Goal: Information Seeking & Learning: Check status

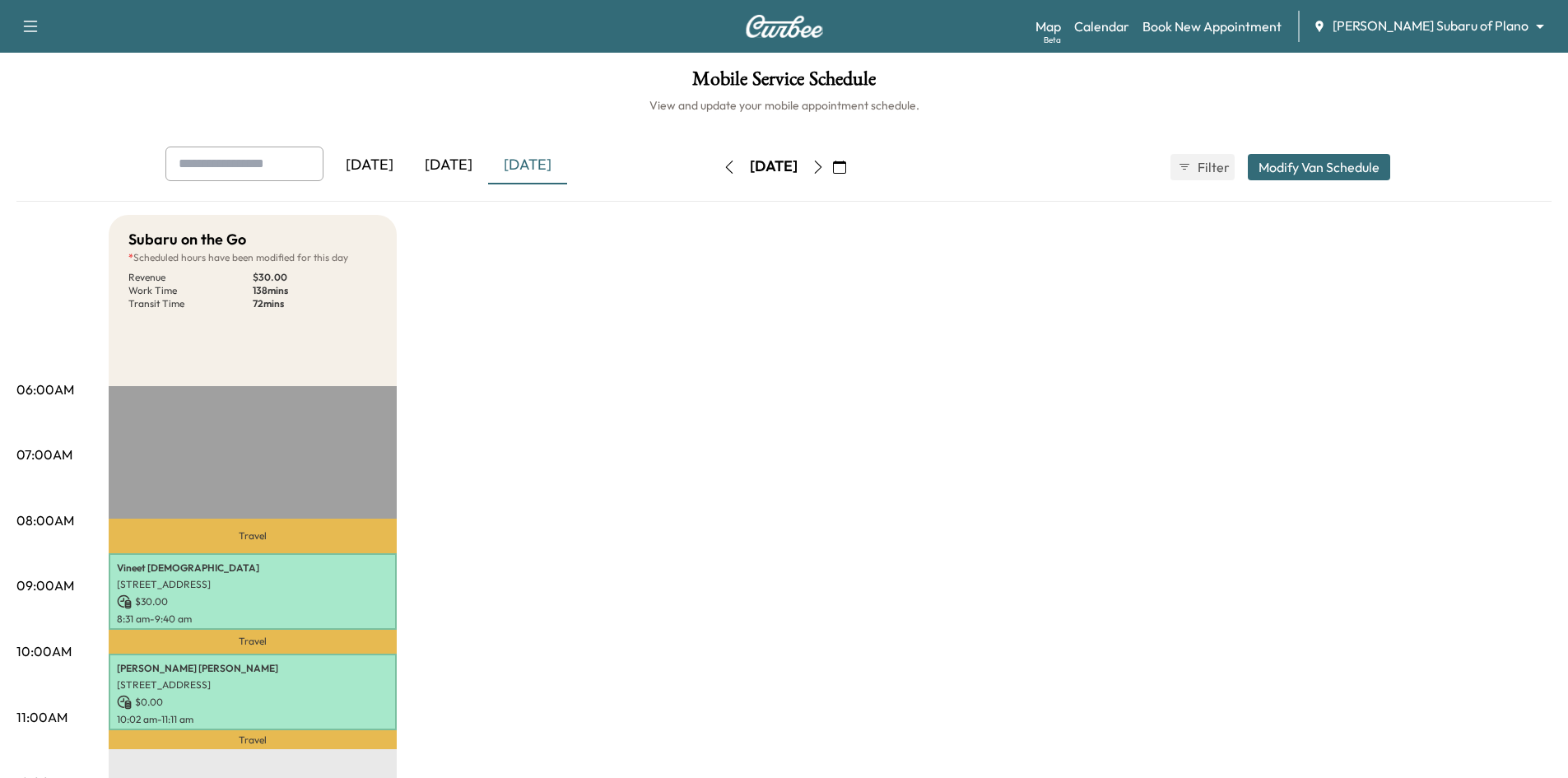
click at [846, 163] on icon "button" at bounding box center [839, 167] width 13 height 13
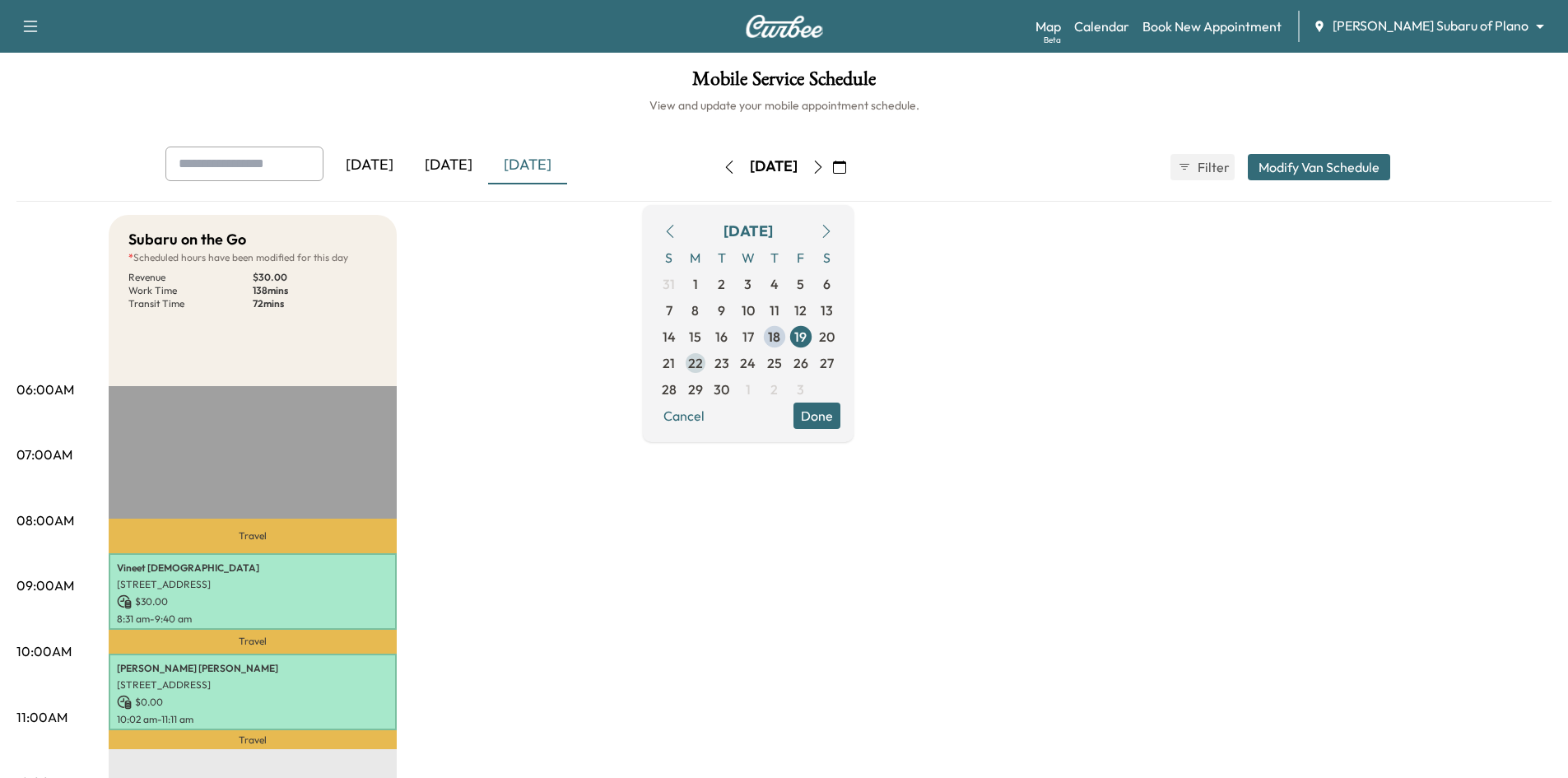
click at [702, 362] on span "22" at bounding box center [695, 363] width 15 height 20
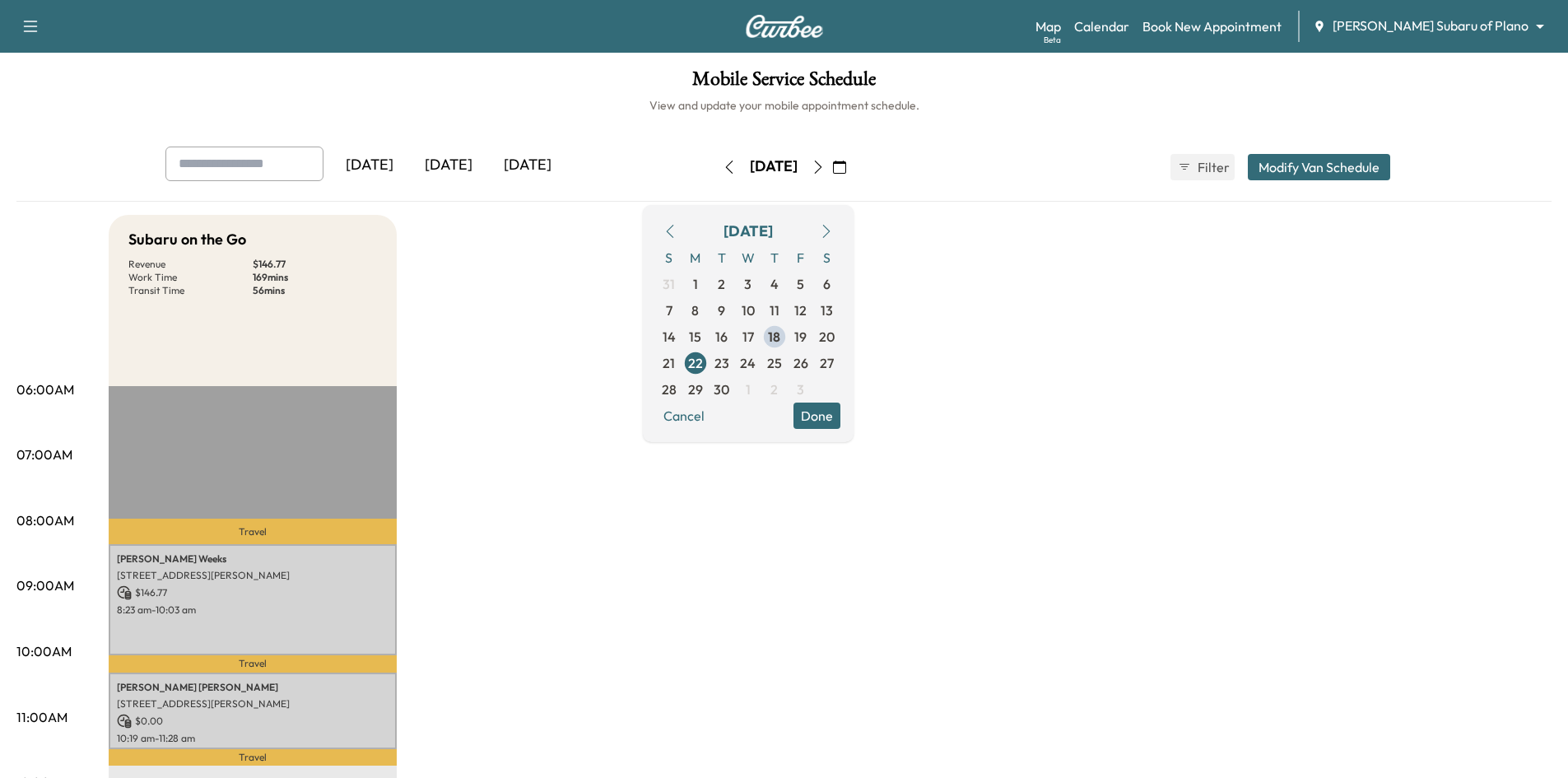
click at [989, 136] on div "Mobile Service Schedule View and update your mobile appointment schedule. Yeste…" at bounding box center [784, 759] width 1568 height 1413
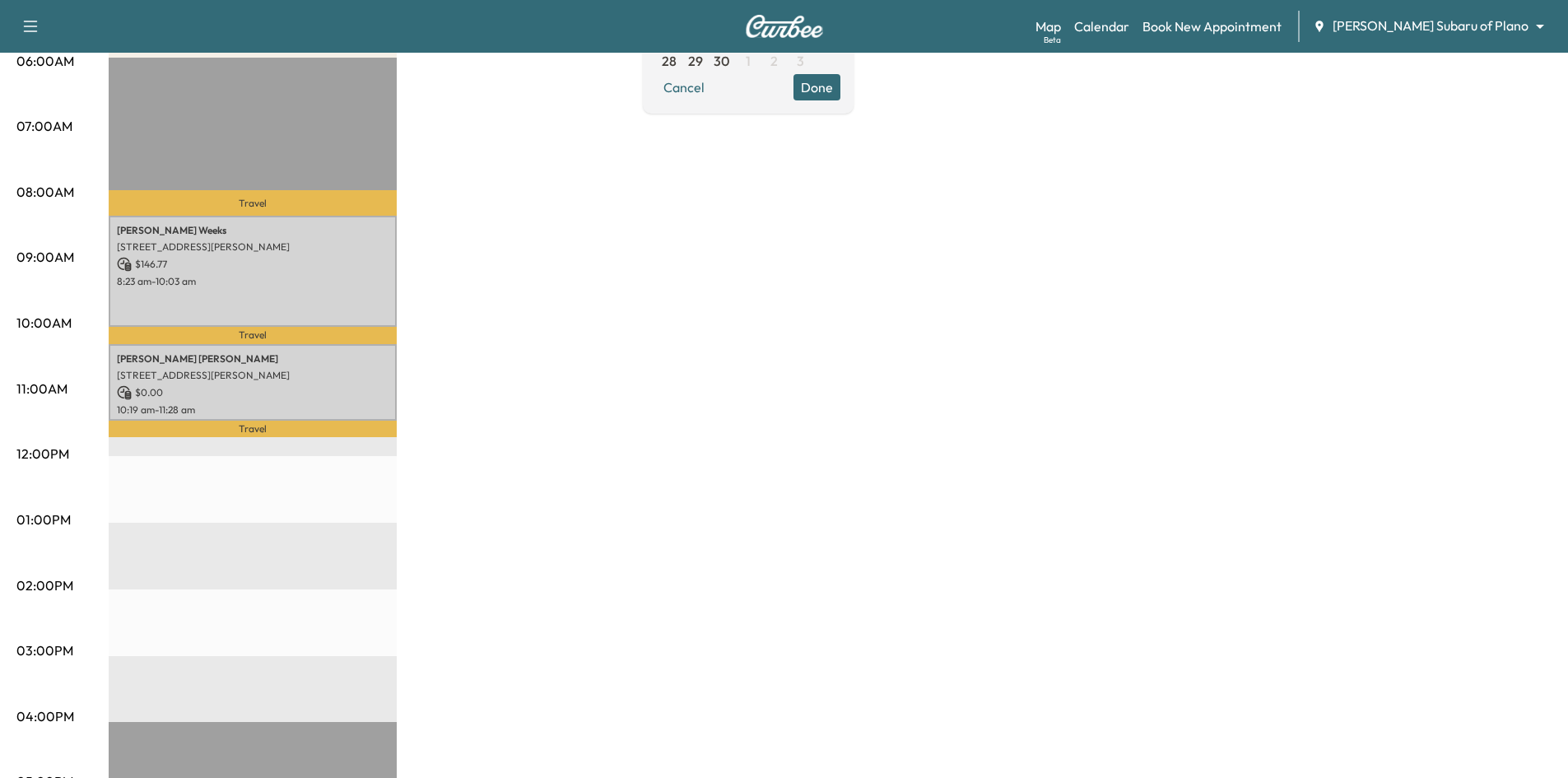
scroll to position [329, 0]
click at [840, 92] on button "Done" at bounding box center [816, 86] width 47 height 26
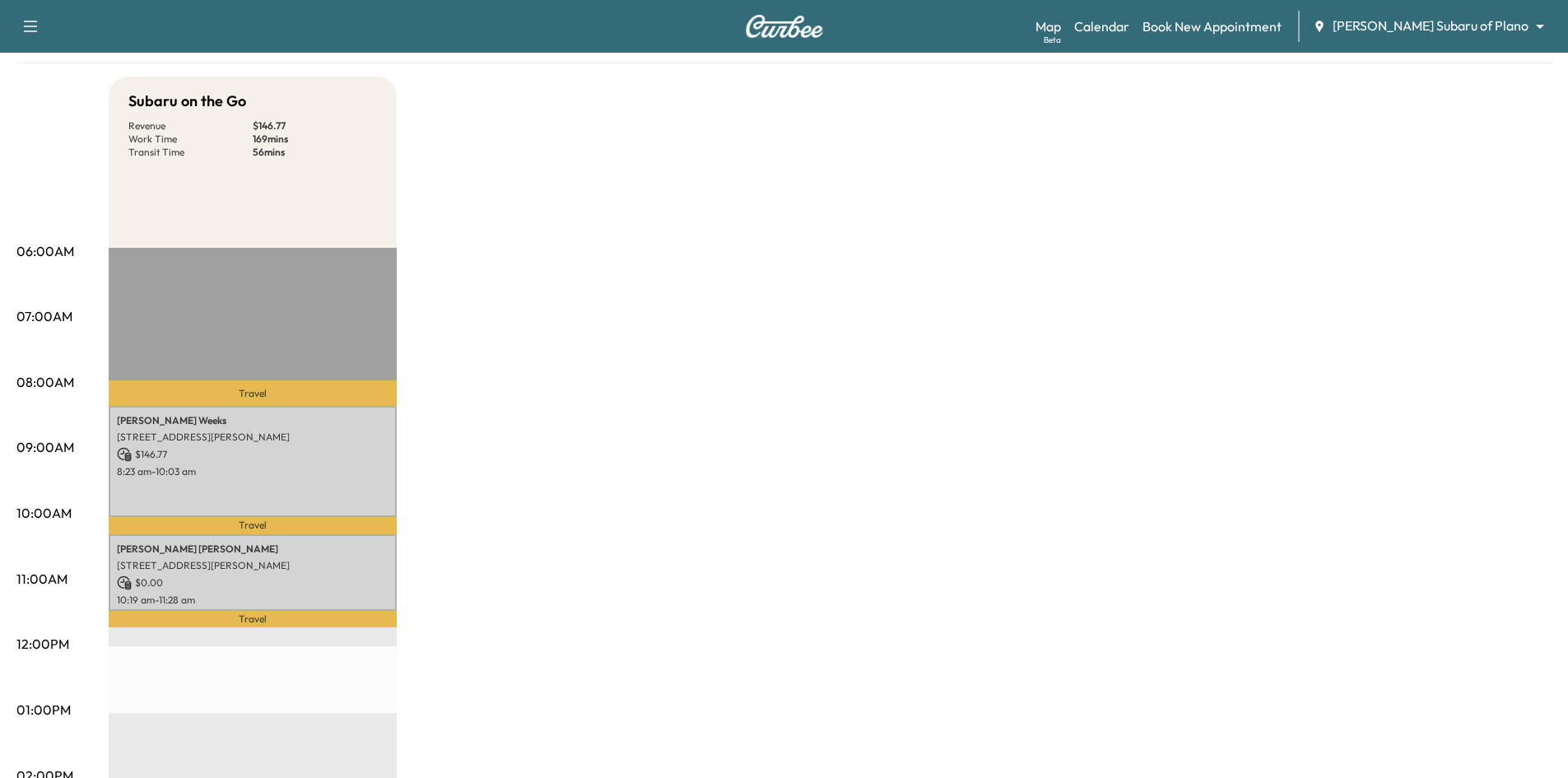
scroll to position [0, 0]
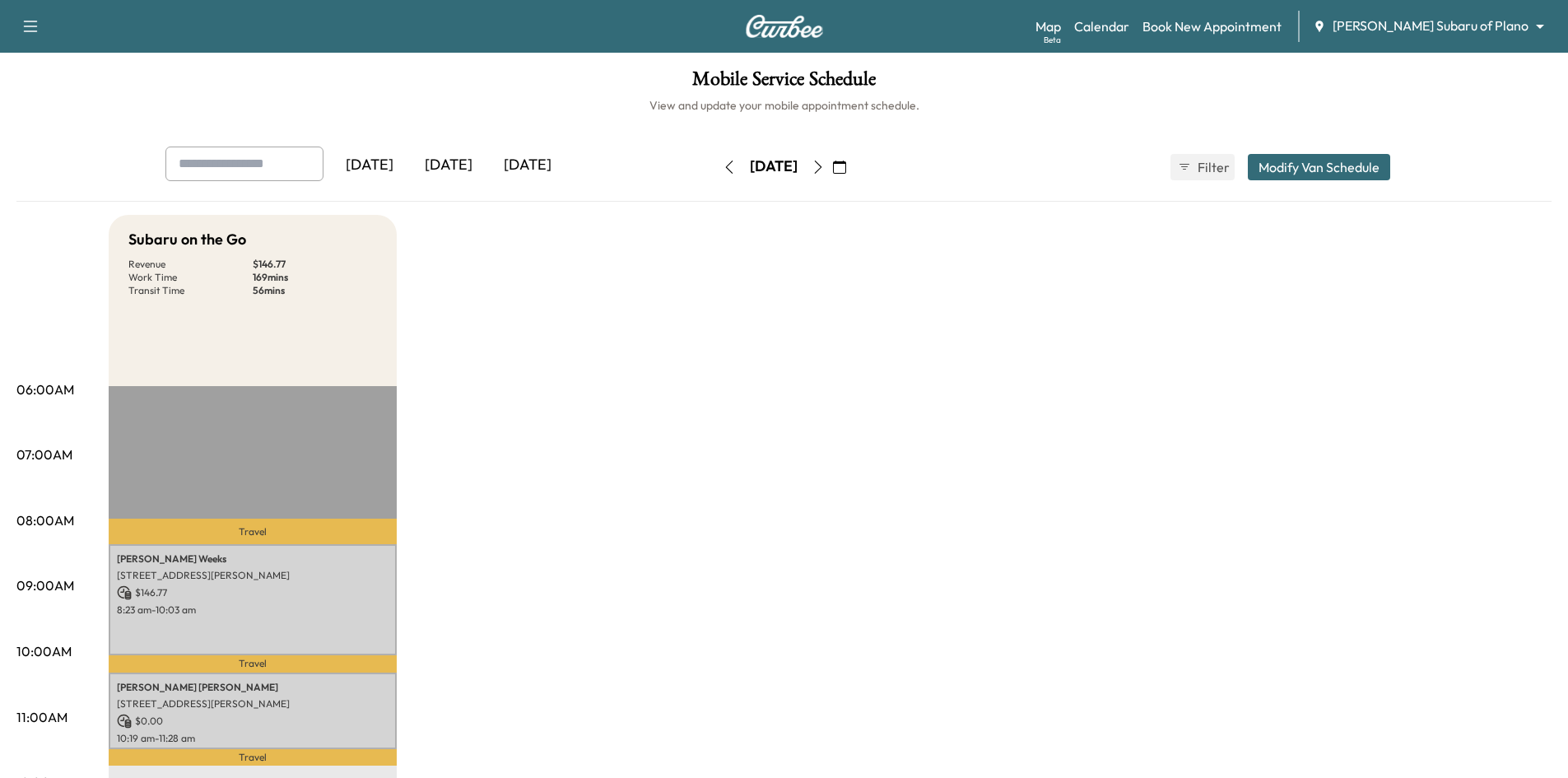
drag, startPoint x: 557, startPoint y: 169, endPoint x: 600, endPoint y: 143, distance: 50.2
click at [557, 168] on div "[DATE]" at bounding box center [527, 165] width 79 height 37
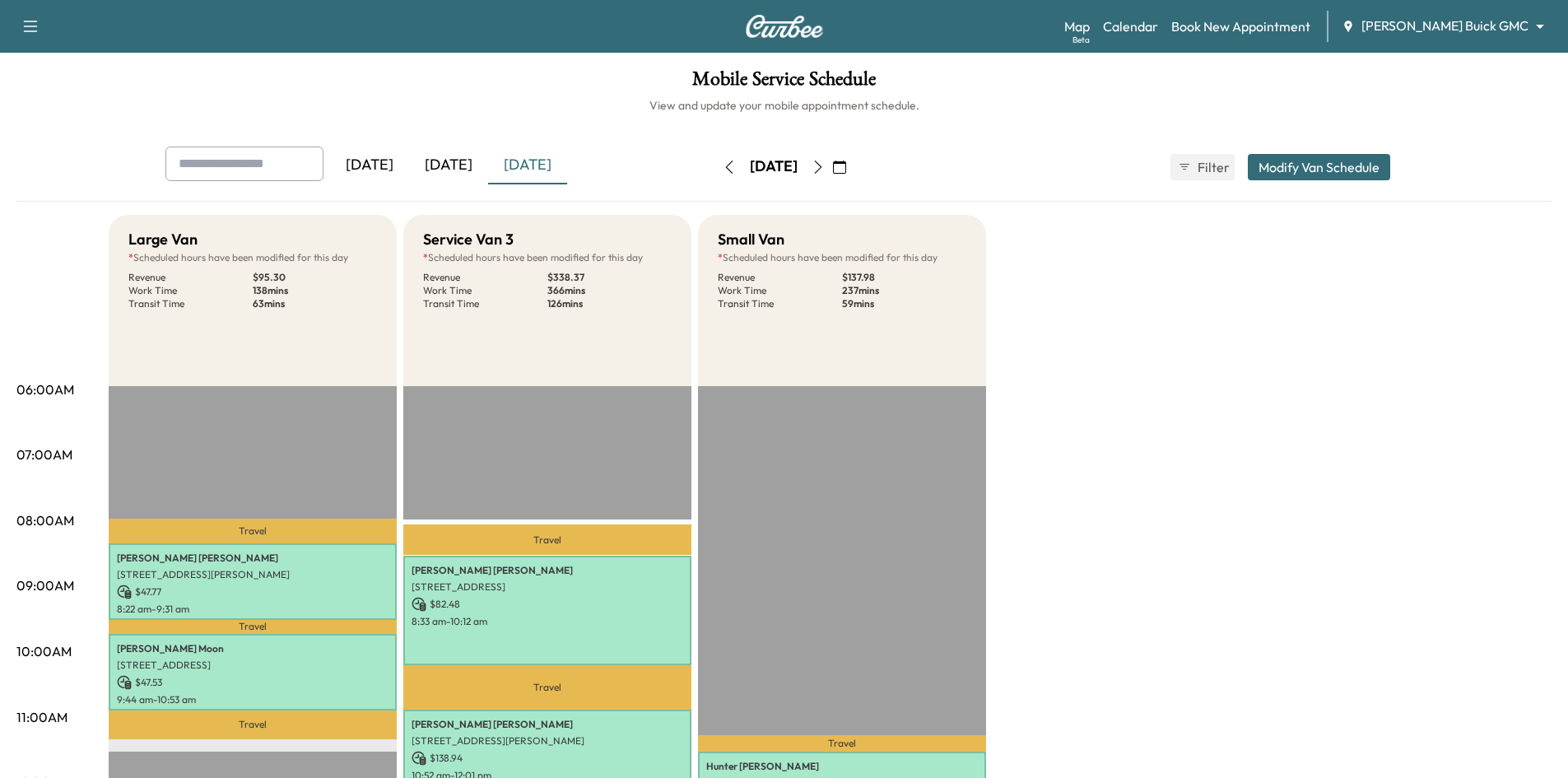
click at [854, 166] on button "button" at bounding box center [839, 167] width 28 height 26
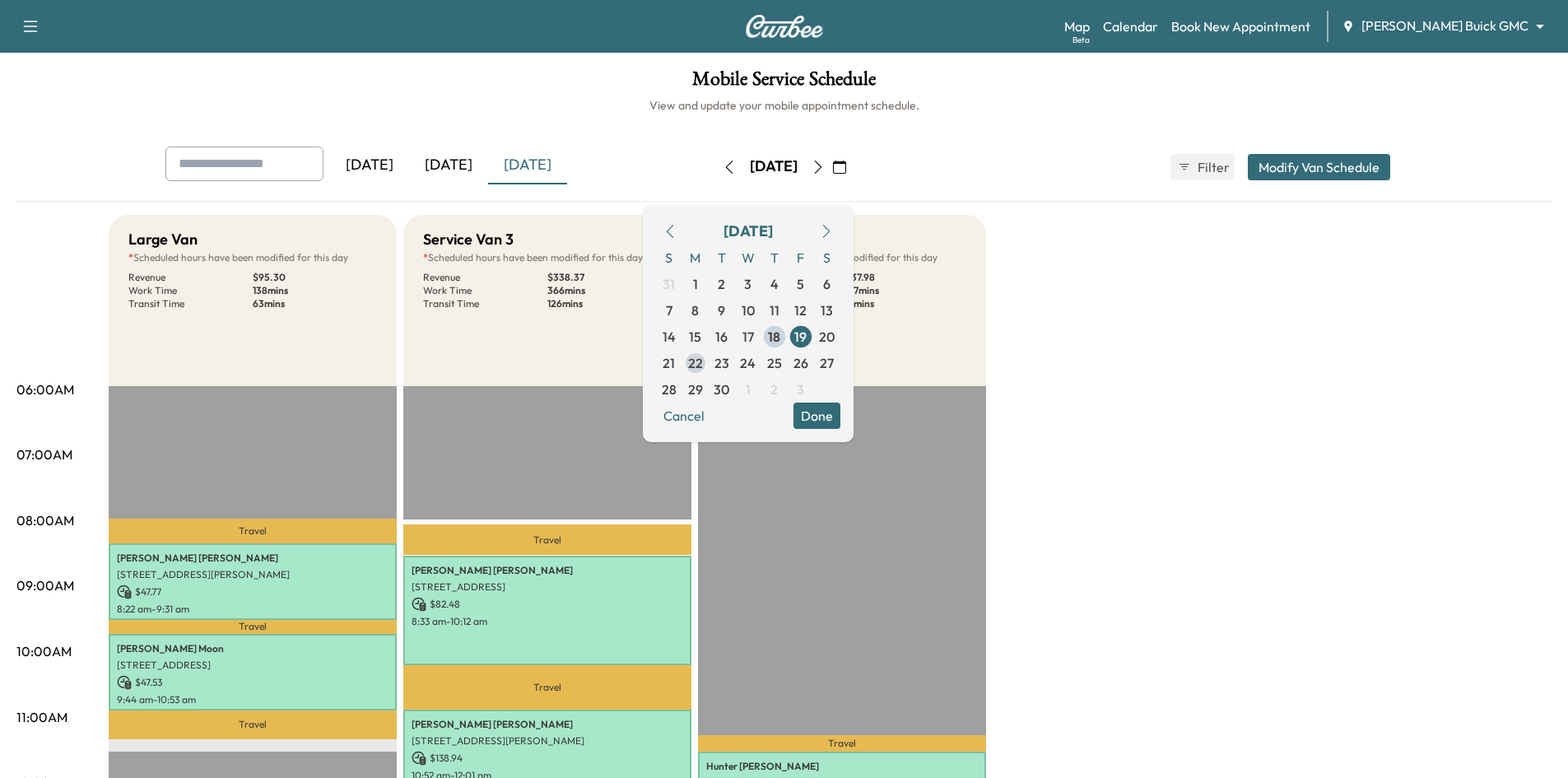
click at [702, 363] on span "22" at bounding box center [695, 363] width 15 height 20
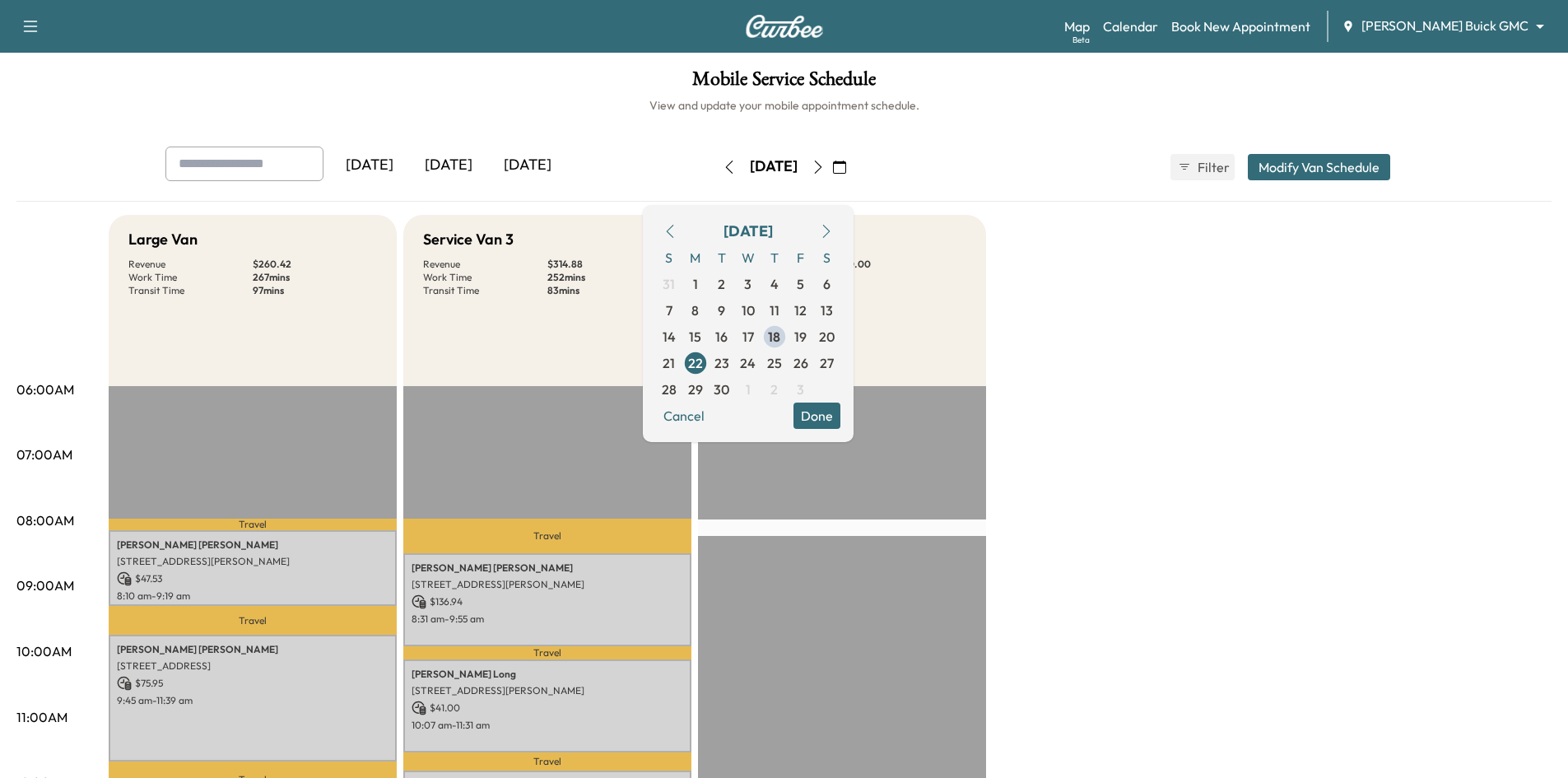
click at [1015, 85] on h1 "Mobile Service Schedule" at bounding box center [784, 83] width 1535 height 28
click at [562, 129] on div "Mobile Service Schedule View and update your mobile appointment schedule. Yeste…" at bounding box center [784, 759] width 1568 height 1413
click at [840, 415] on button "Done" at bounding box center [816, 415] width 47 height 26
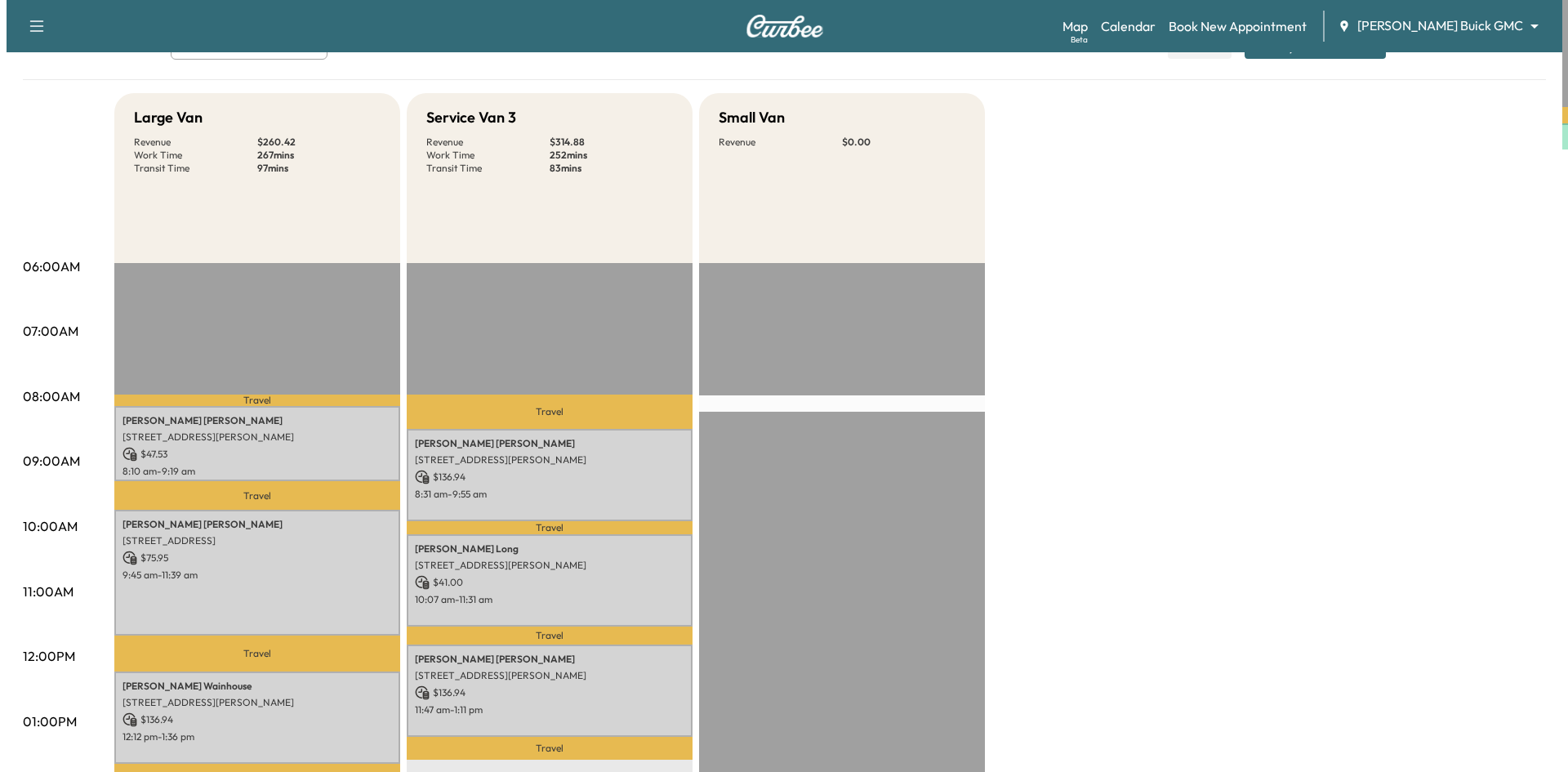
scroll to position [245, 0]
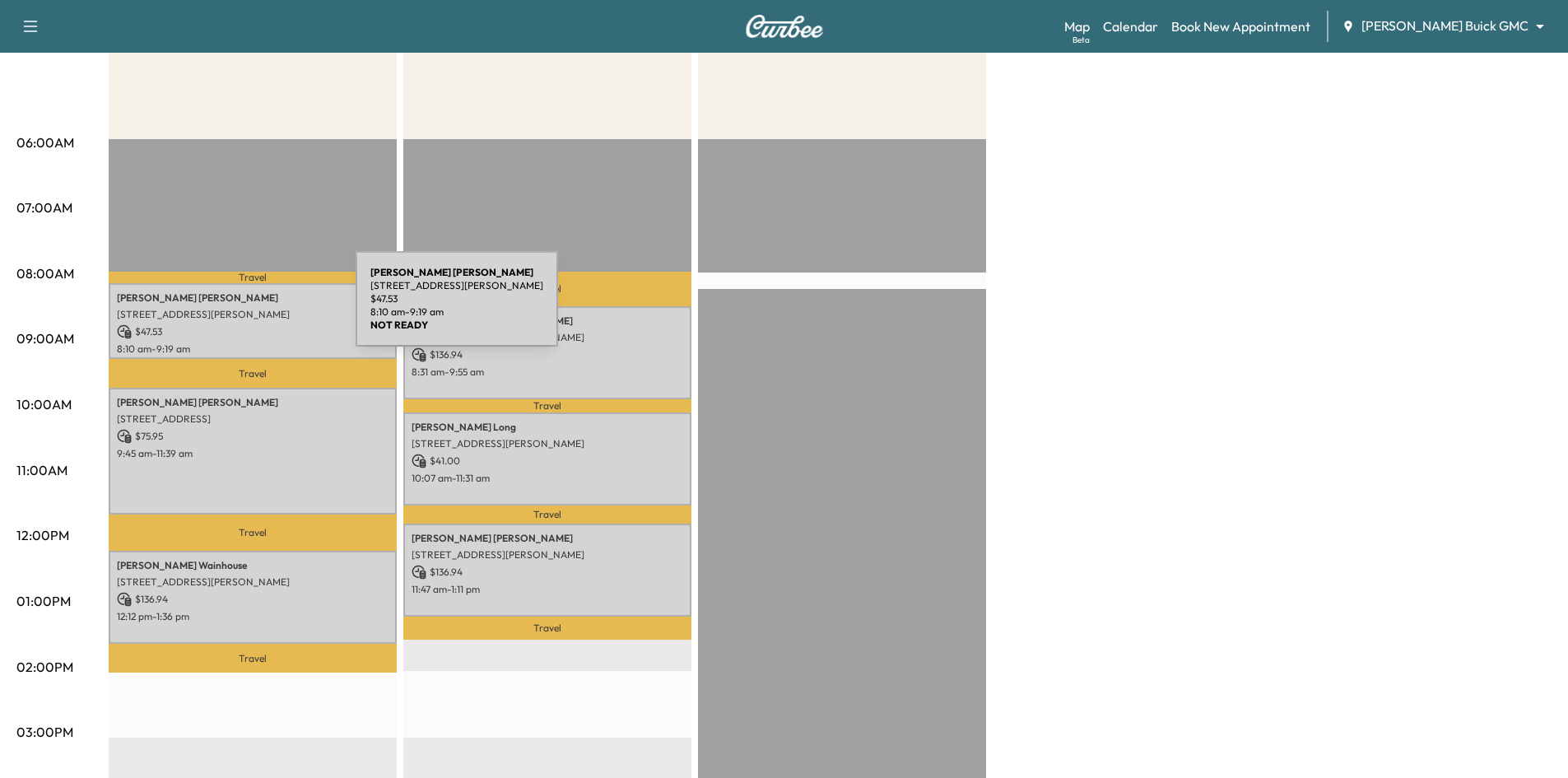
click at [233, 308] on p "3536 Damsel Brooke St., LEWISVILLE, TX 75056, United States of America" at bounding box center [253, 314] width 272 height 13
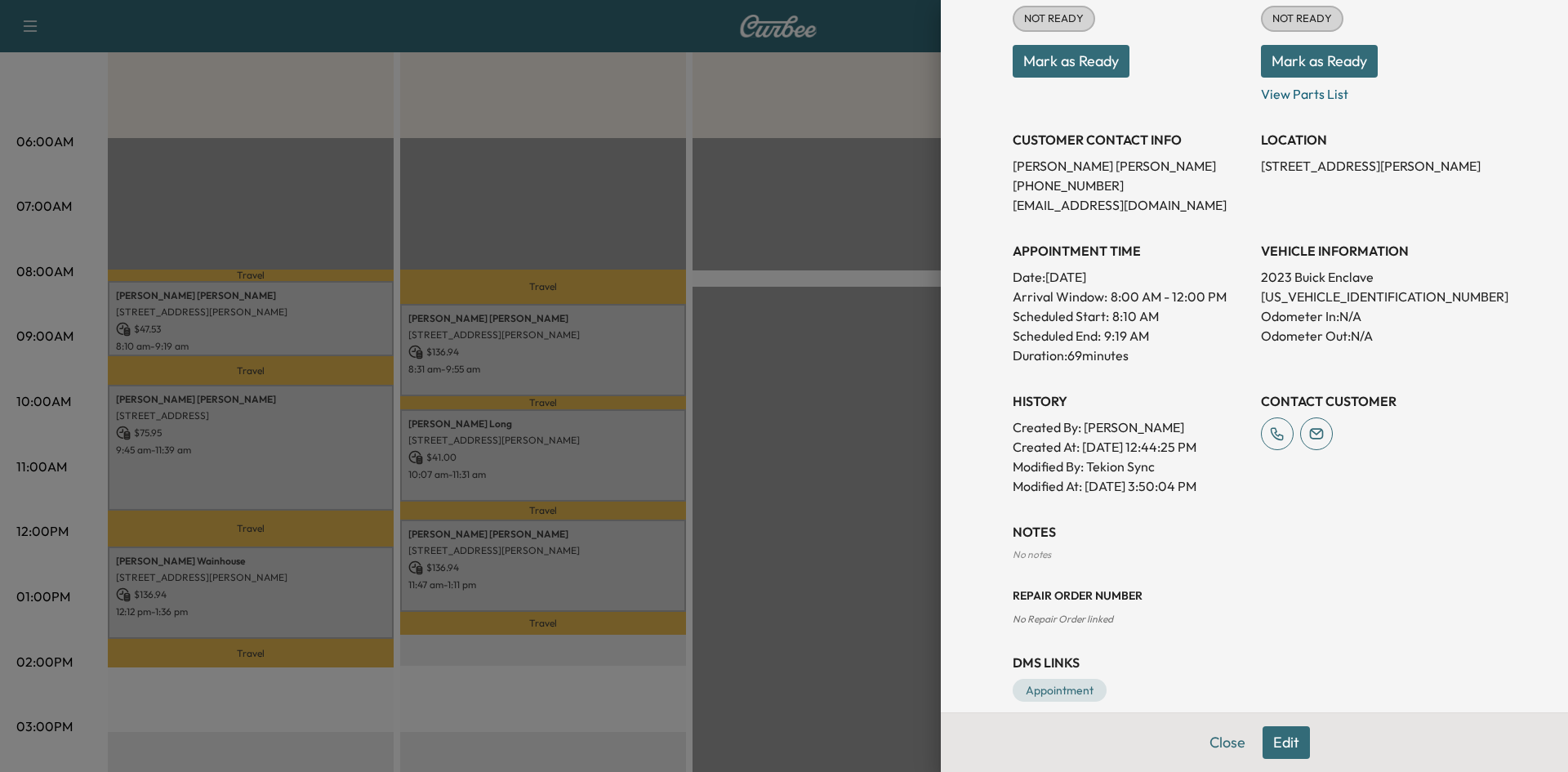
click at [272, 434] on div at bounding box center [784, 386] width 1568 height 772
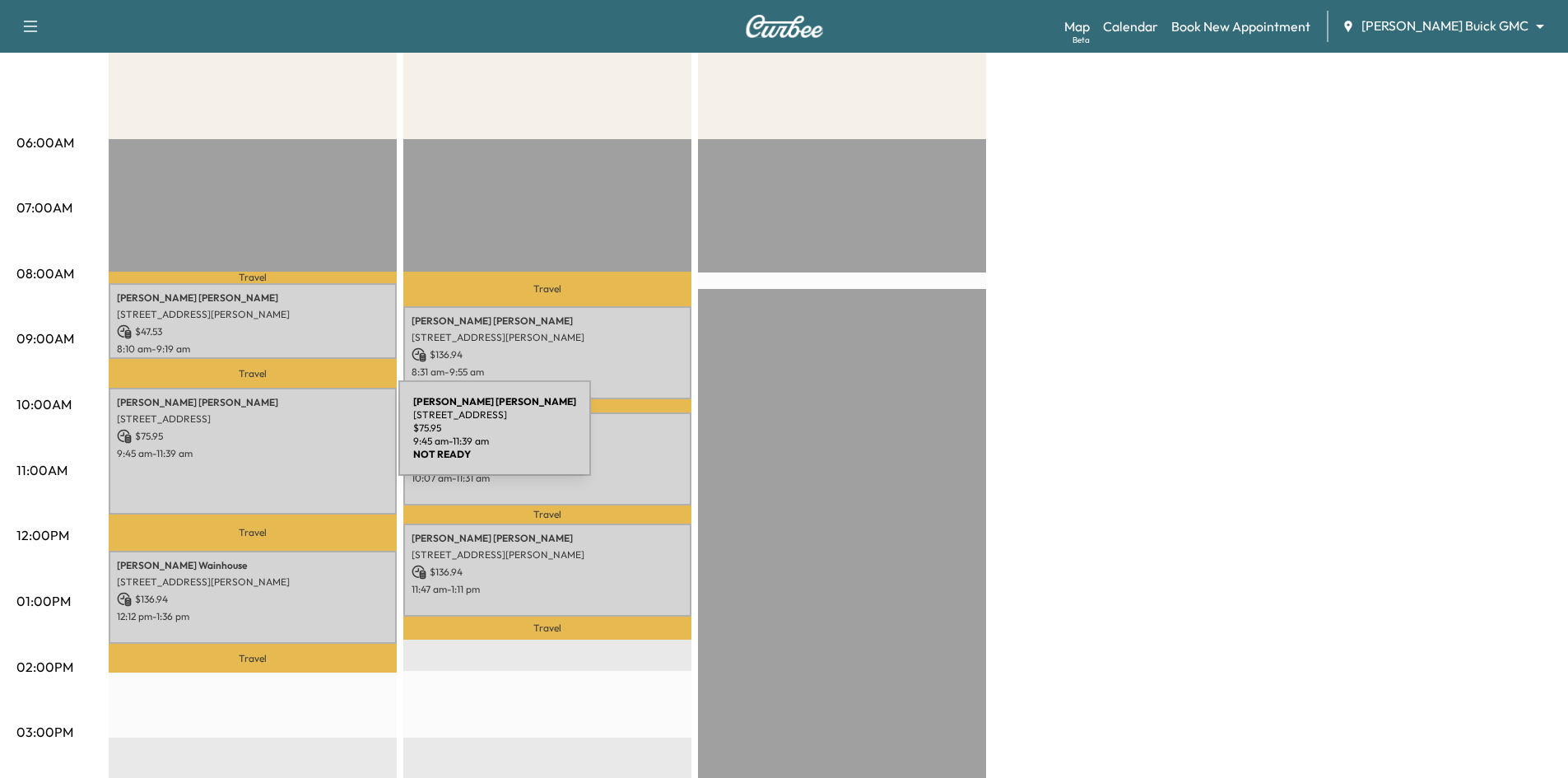
click at [275, 438] on p "$ 75.95" at bounding box center [253, 436] width 272 height 15
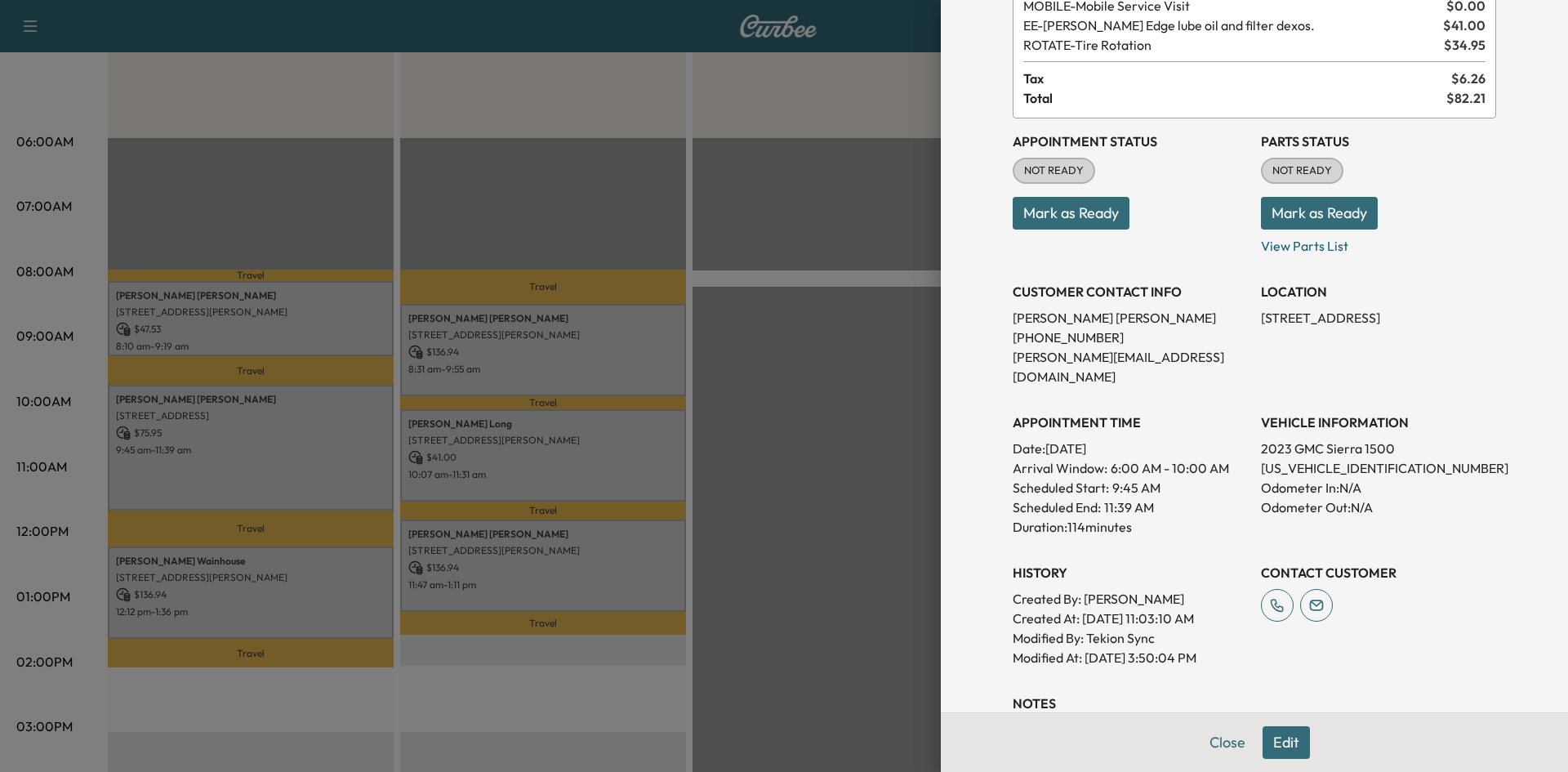
scroll to position [0, 0]
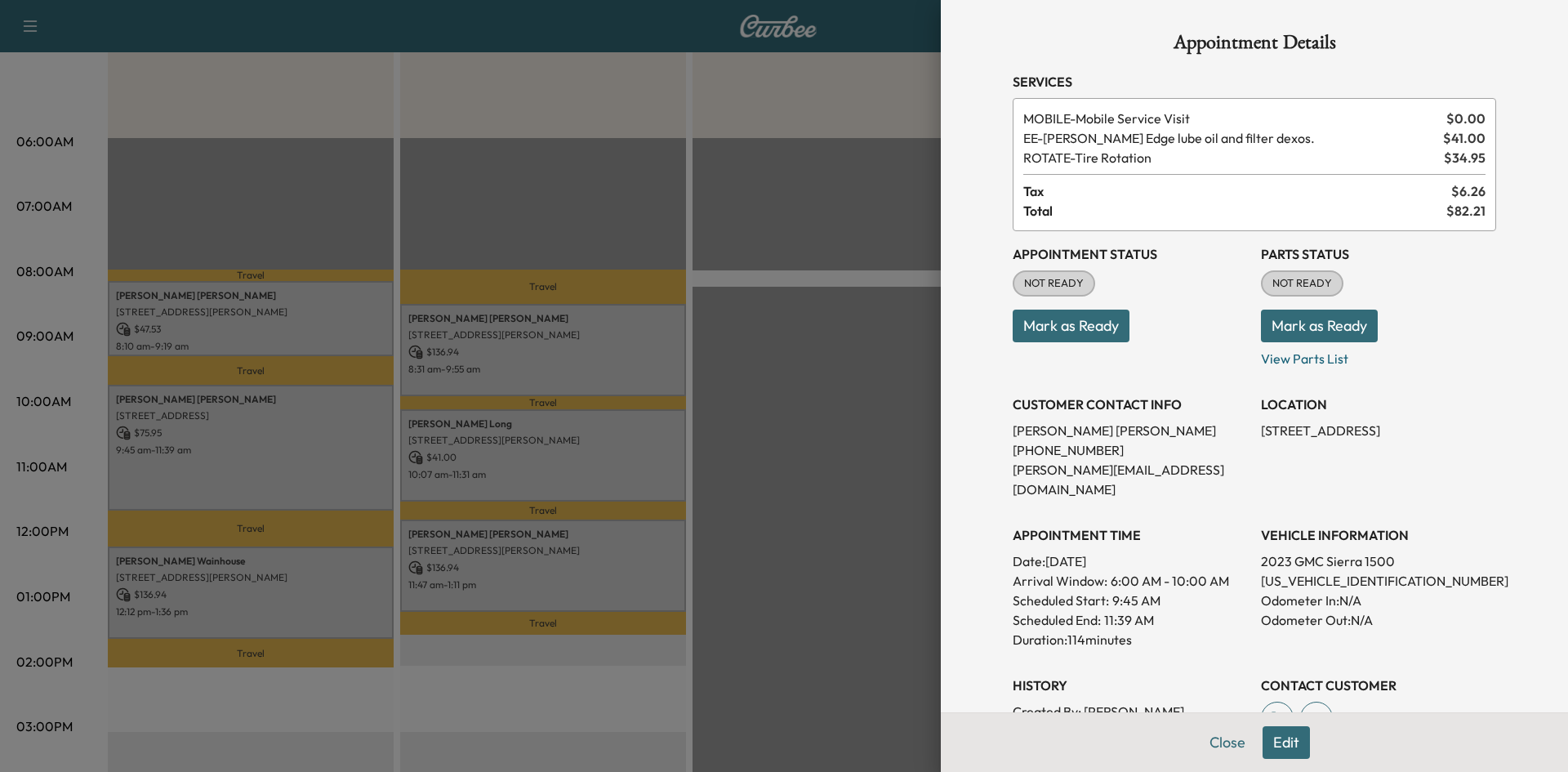
click at [296, 558] on div at bounding box center [784, 386] width 1568 height 772
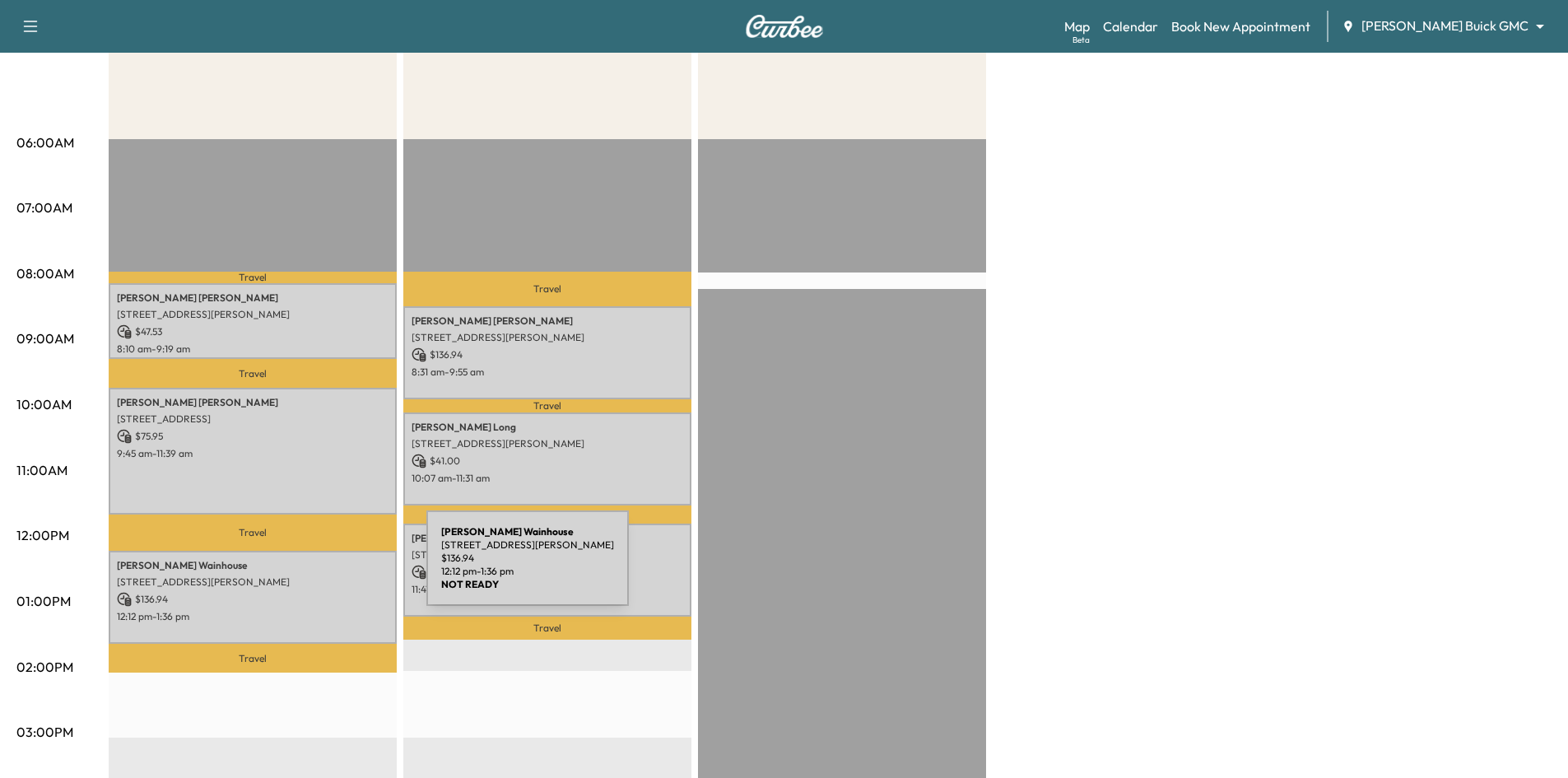
click at [303, 567] on div "Joe Wainhouse 4635 Travis St, Dallas, TX 75205, USA $ 136.94 12:12 pm - 1:36 pm" at bounding box center [253, 597] width 288 height 93
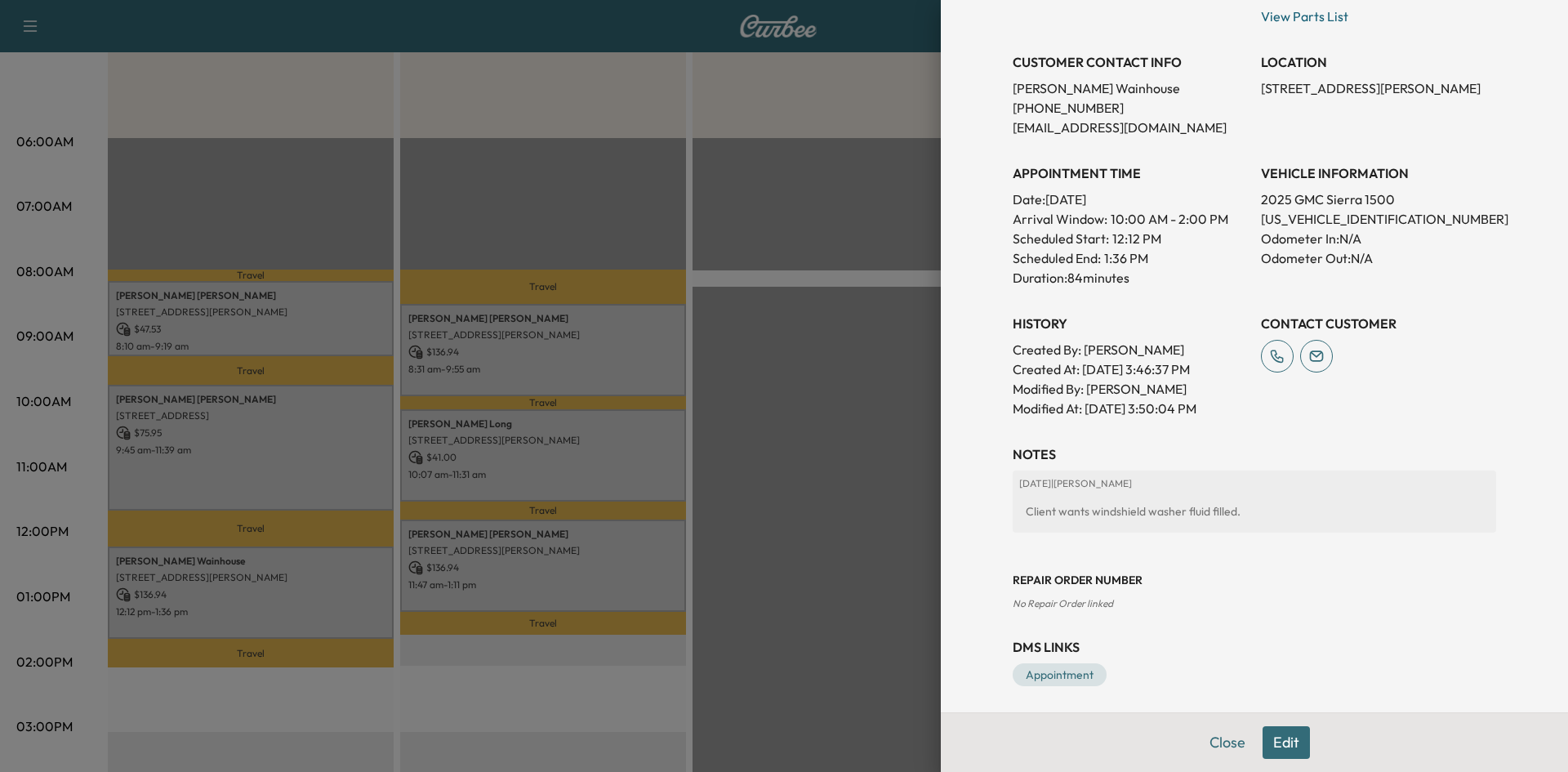
scroll to position [327, 0]
click at [830, 507] on div at bounding box center [784, 386] width 1568 height 772
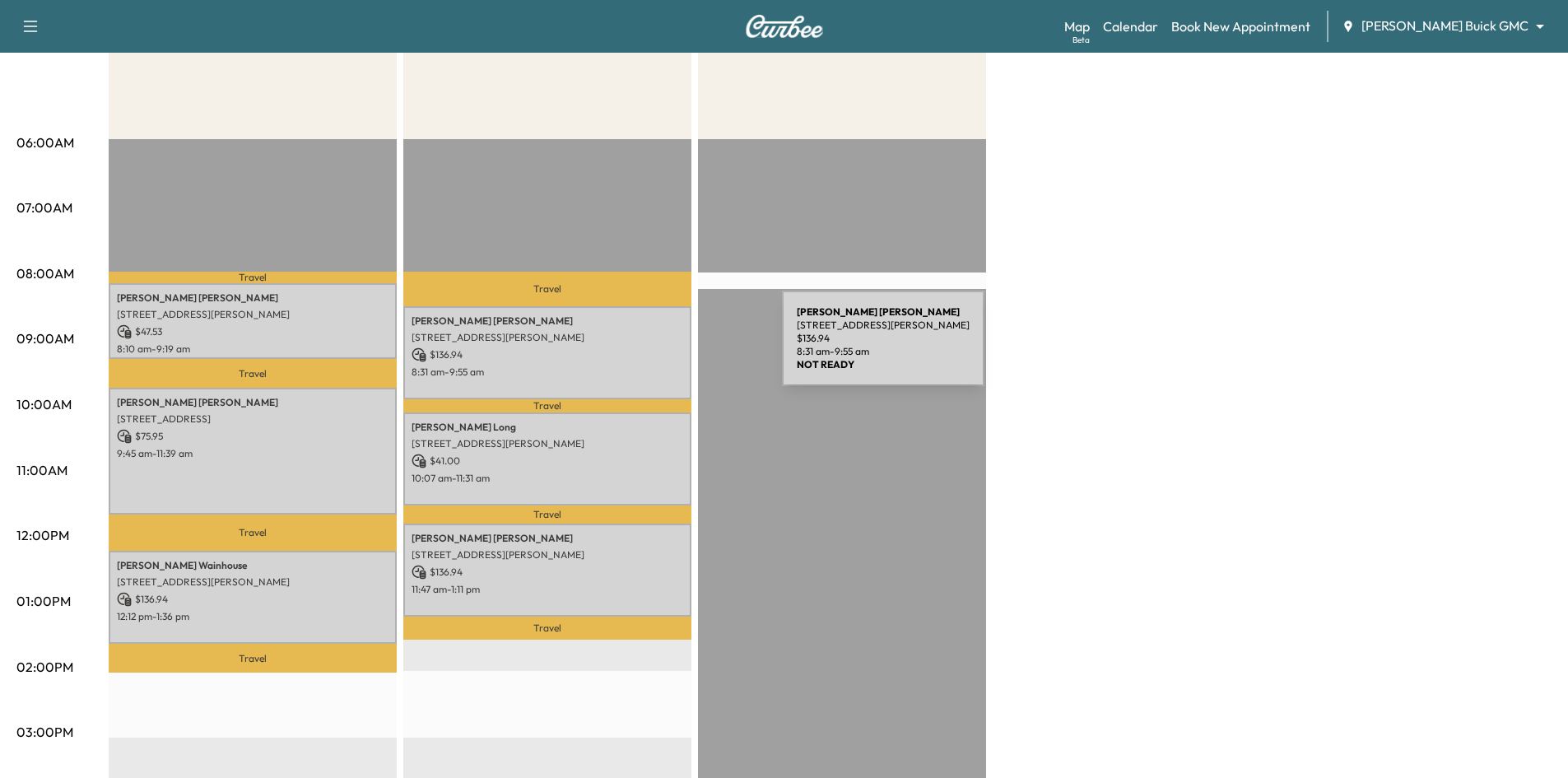
click at [655, 348] on p "$ 136.94" at bounding box center [547, 355] width 272 height 15
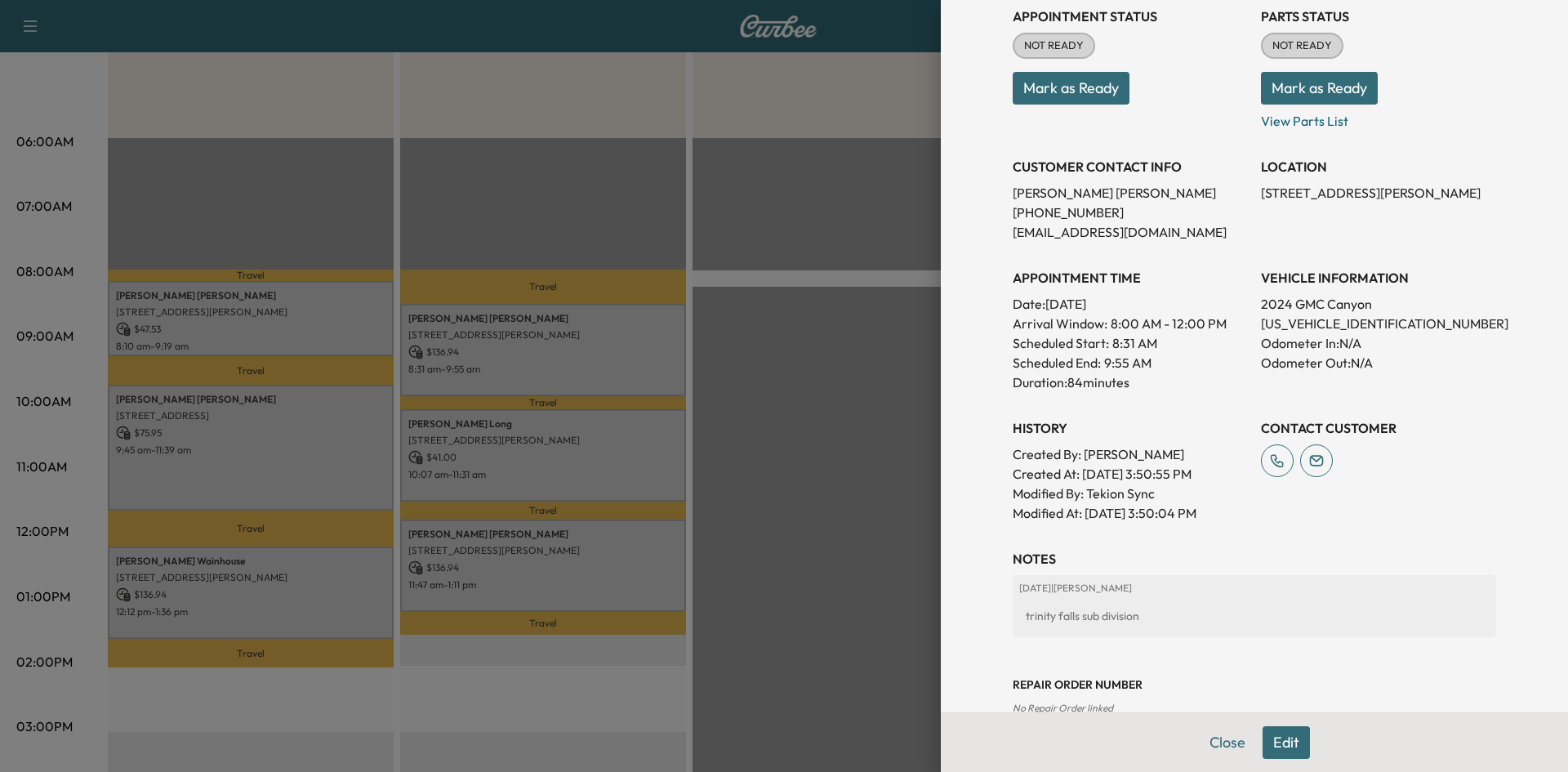
scroll to position [245, 0]
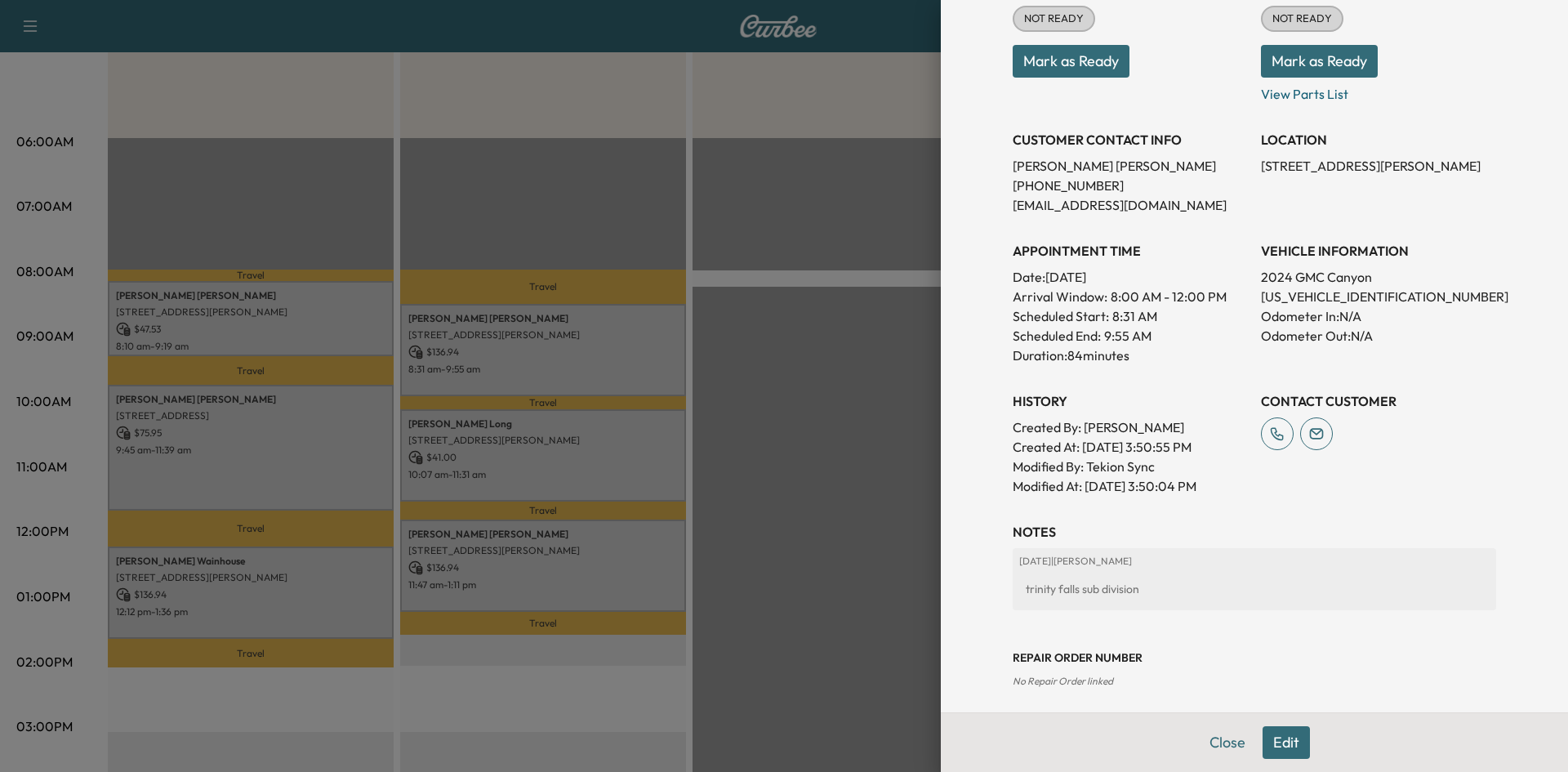
click at [632, 445] on div at bounding box center [784, 386] width 1568 height 772
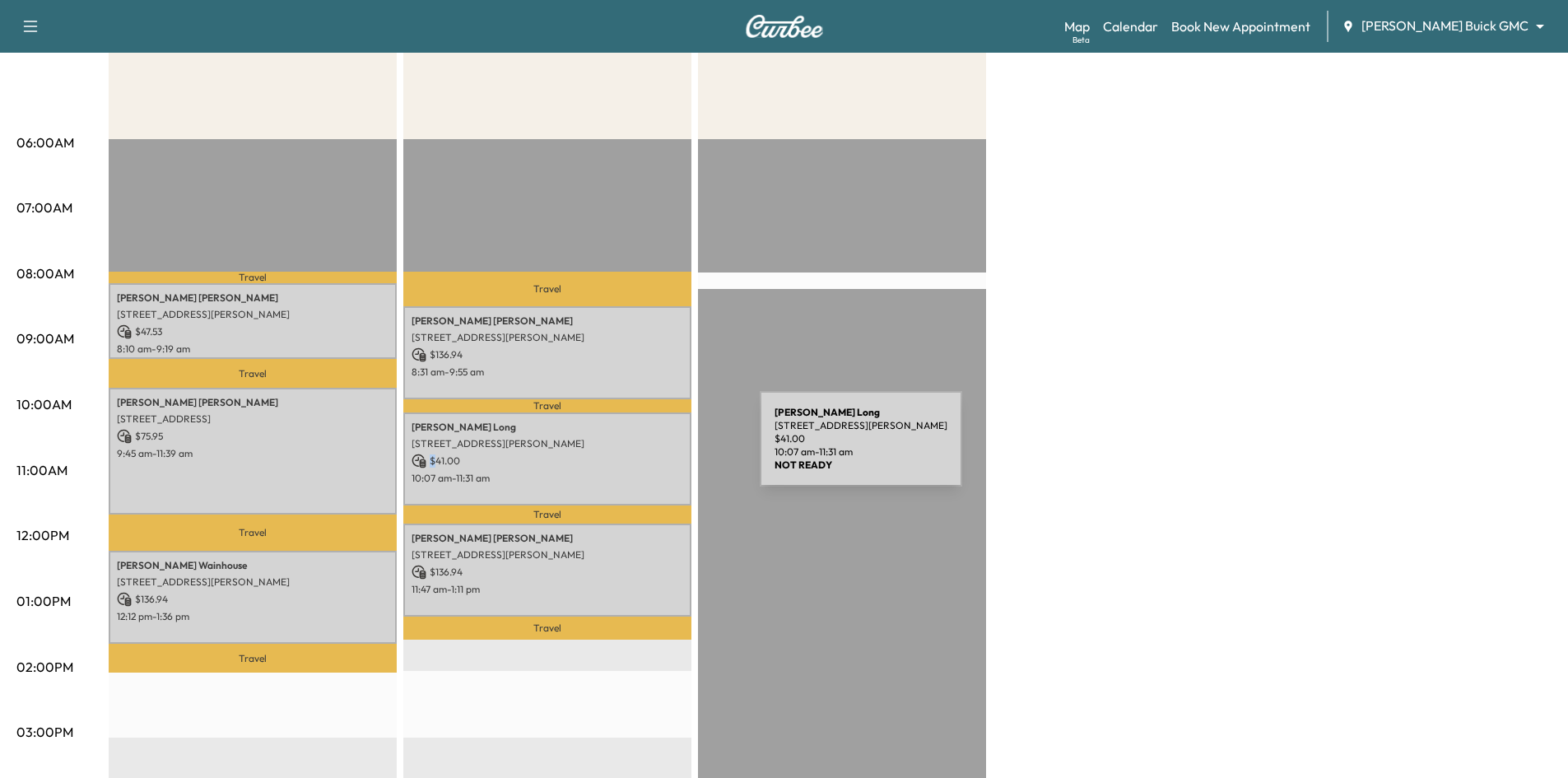
click at [636, 449] on div "George Long 1681 Corporate Dr, McKinney, TX 75069, USA $ 41.00 10:07 am - 11:31…" at bounding box center [547, 459] width 288 height 93
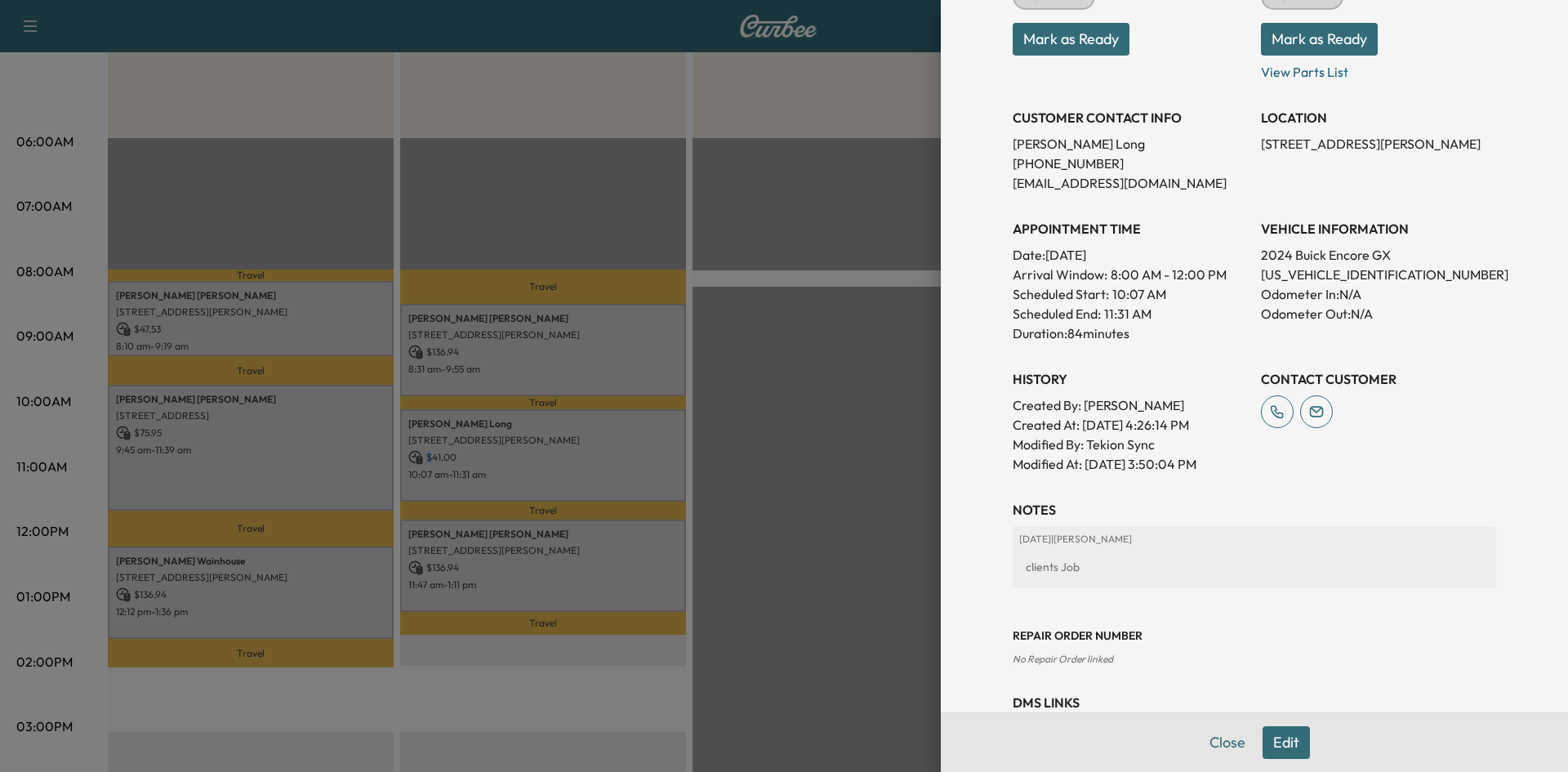
scroll to position [327, 0]
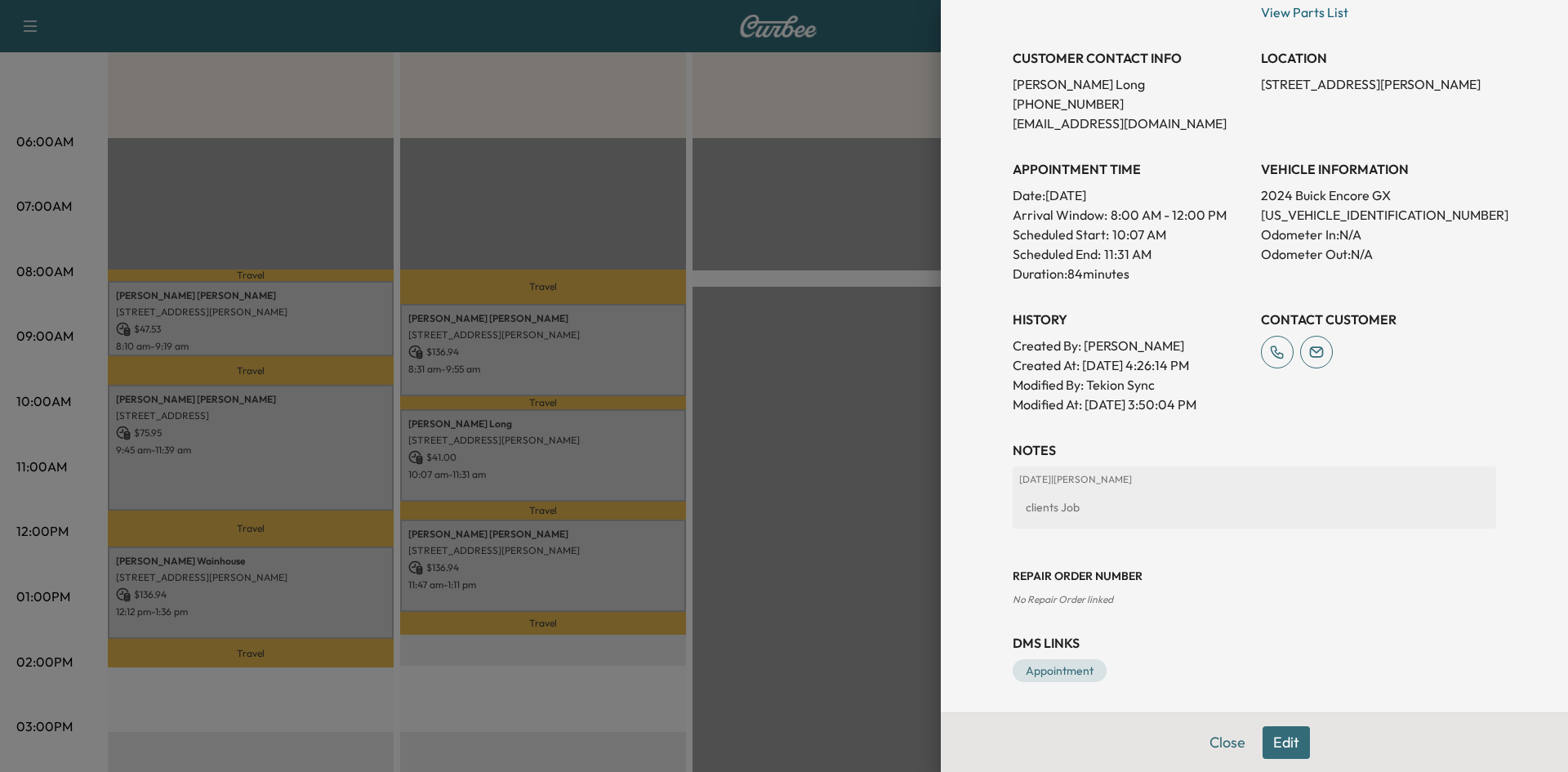
click at [648, 579] on div at bounding box center [784, 386] width 1568 height 772
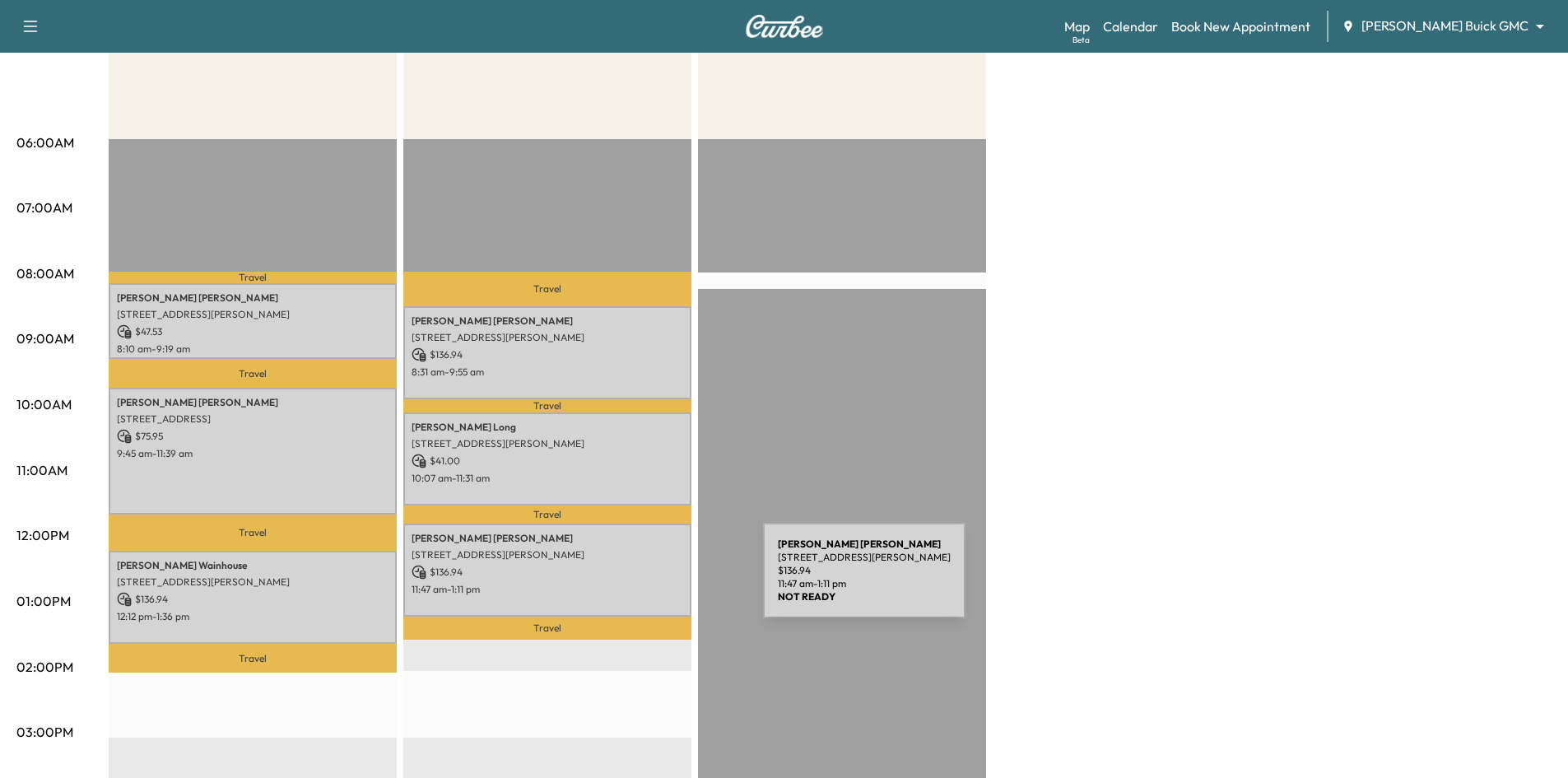
click at [639, 583] on p "11:47 am - 1:11 pm" at bounding box center [547, 589] width 272 height 13
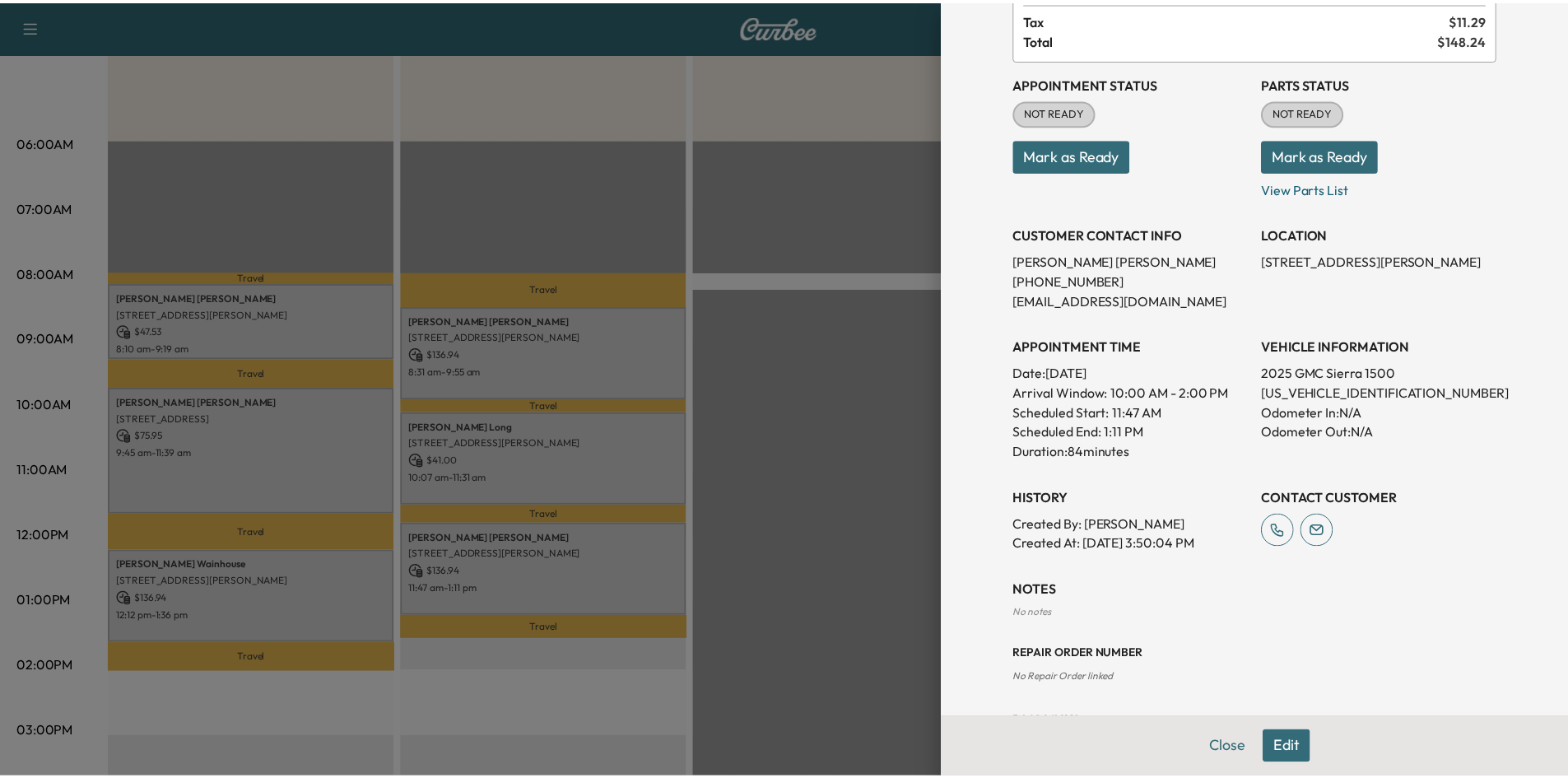
scroll to position [0, 0]
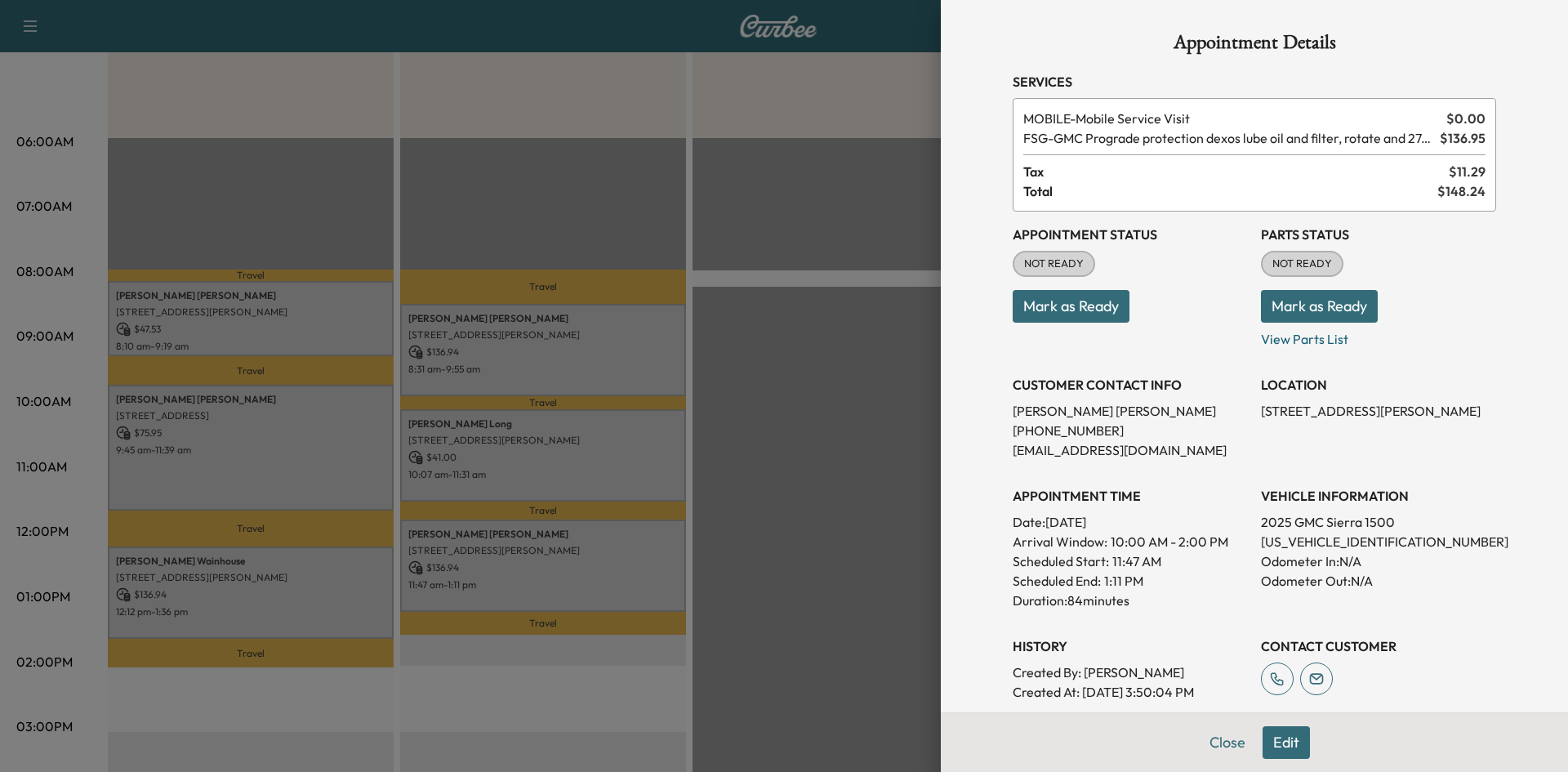
drag, startPoint x: 818, startPoint y: 432, endPoint x: 819, endPoint y: 398, distance: 34.0
click at [818, 430] on div at bounding box center [784, 386] width 1568 height 772
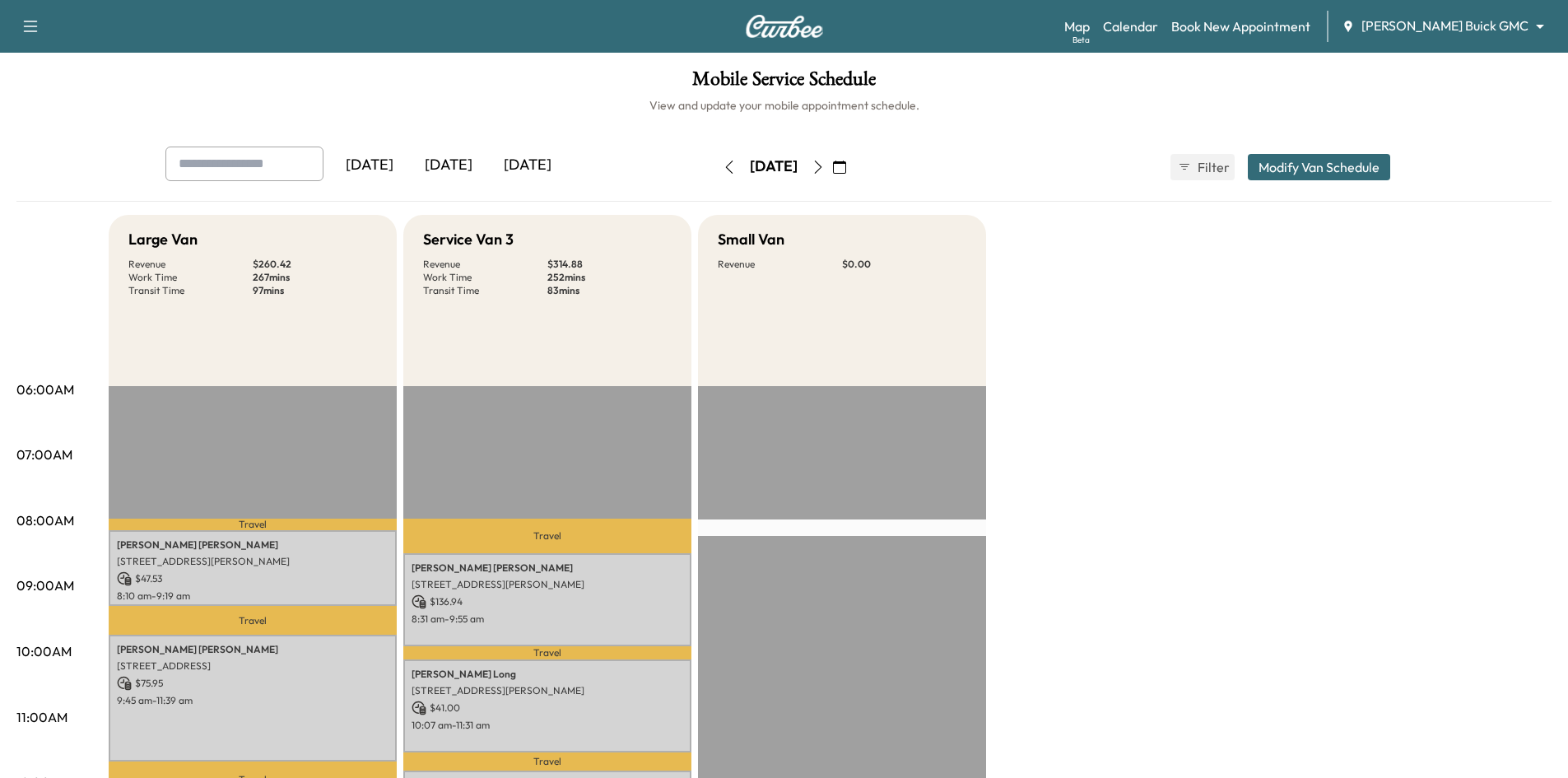
click at [544, 161] on div "[DATE]" at bounding box center [527, 165] width 79 height 37
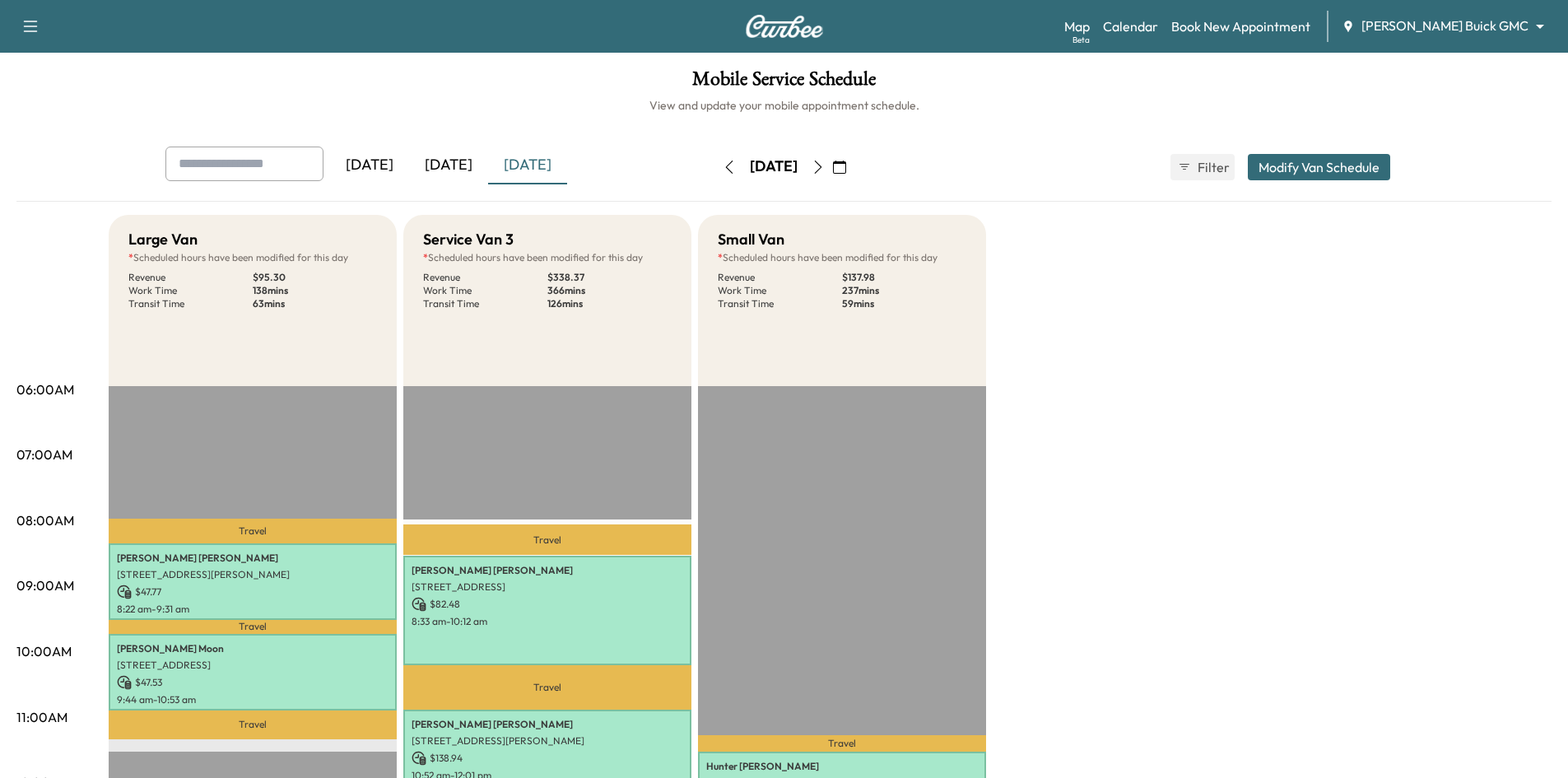
click at [846, 166] on icon "button" at bounding box center [839, 167] width 13 height 13
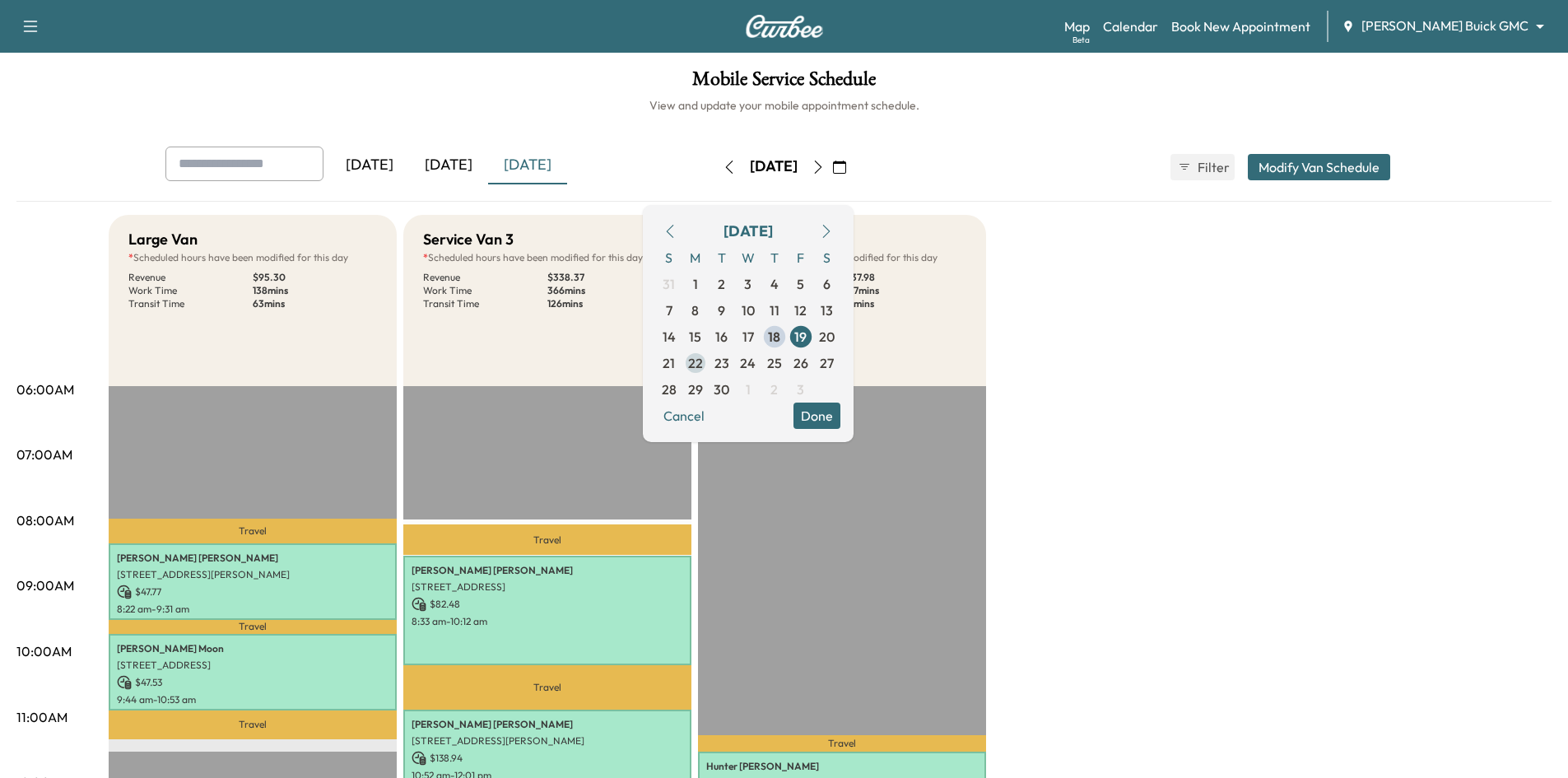
click at [702, 368] on span "22" at bounding box center [695, 363] width 15 height 20
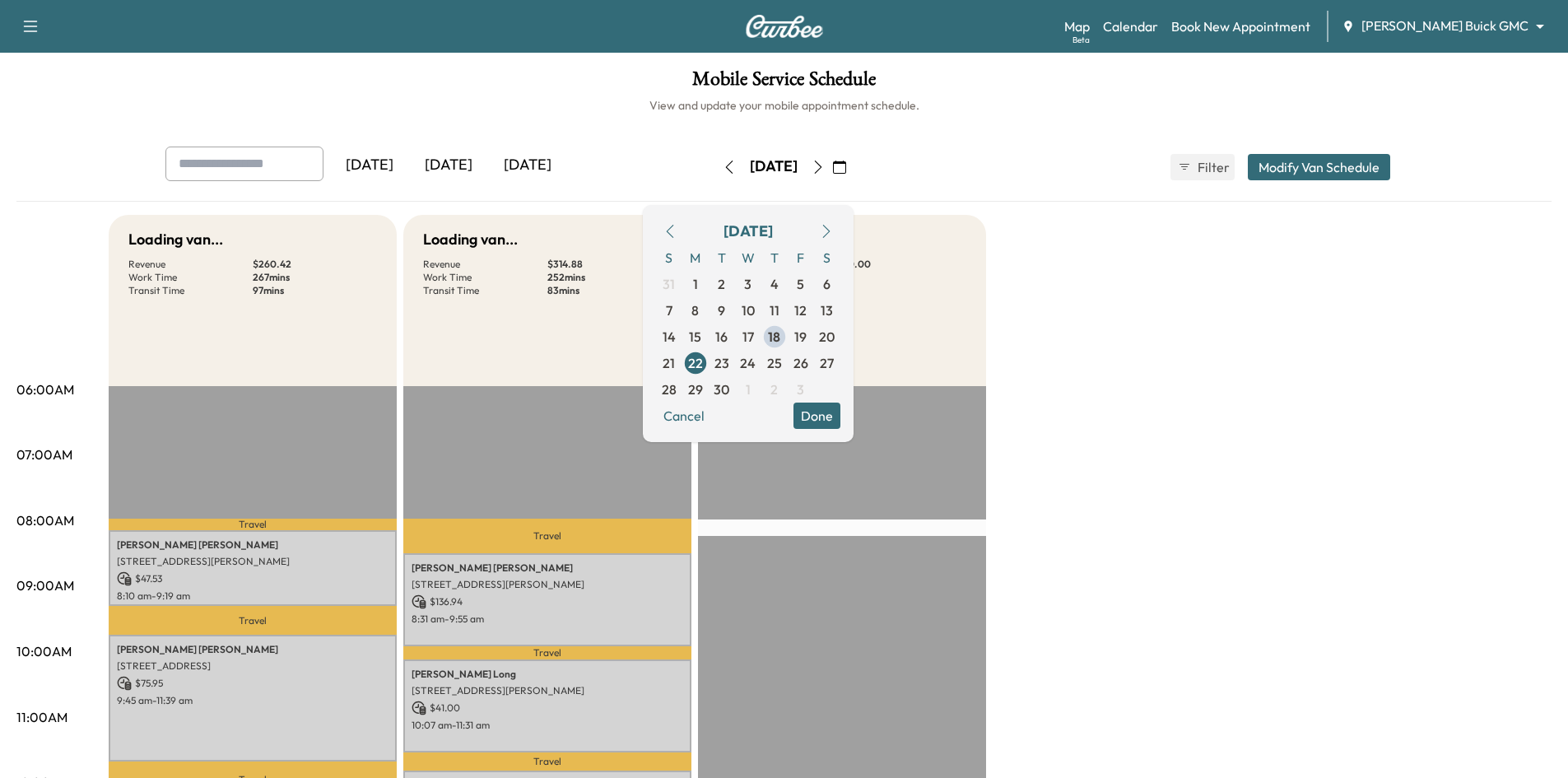
click at [840, 419] on button "Done" at bounding box center [816, 415] width 47 height 26
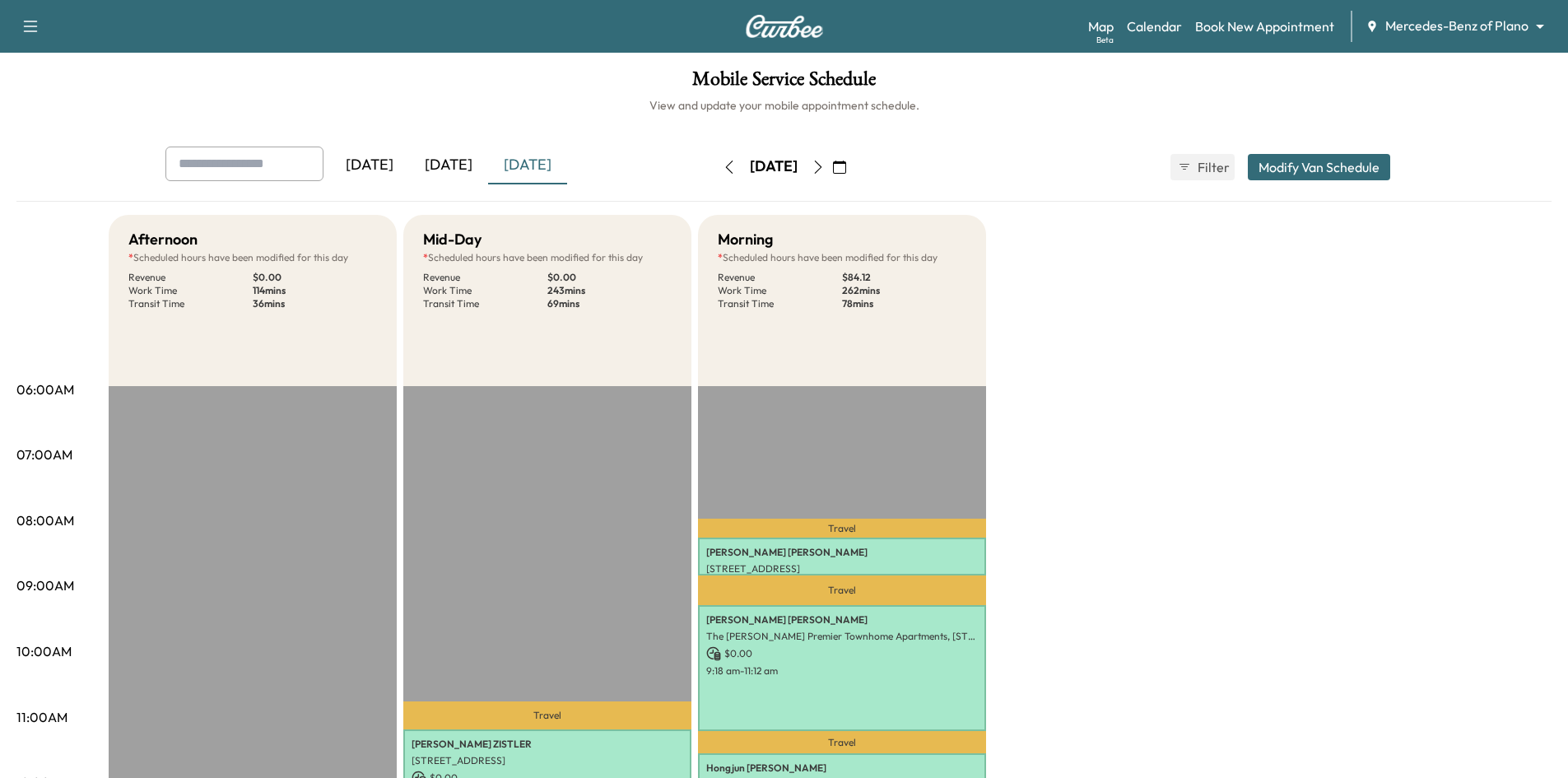
click at [846, 165] on icon "button" at bounding box center [839, 167] width 13 height 13
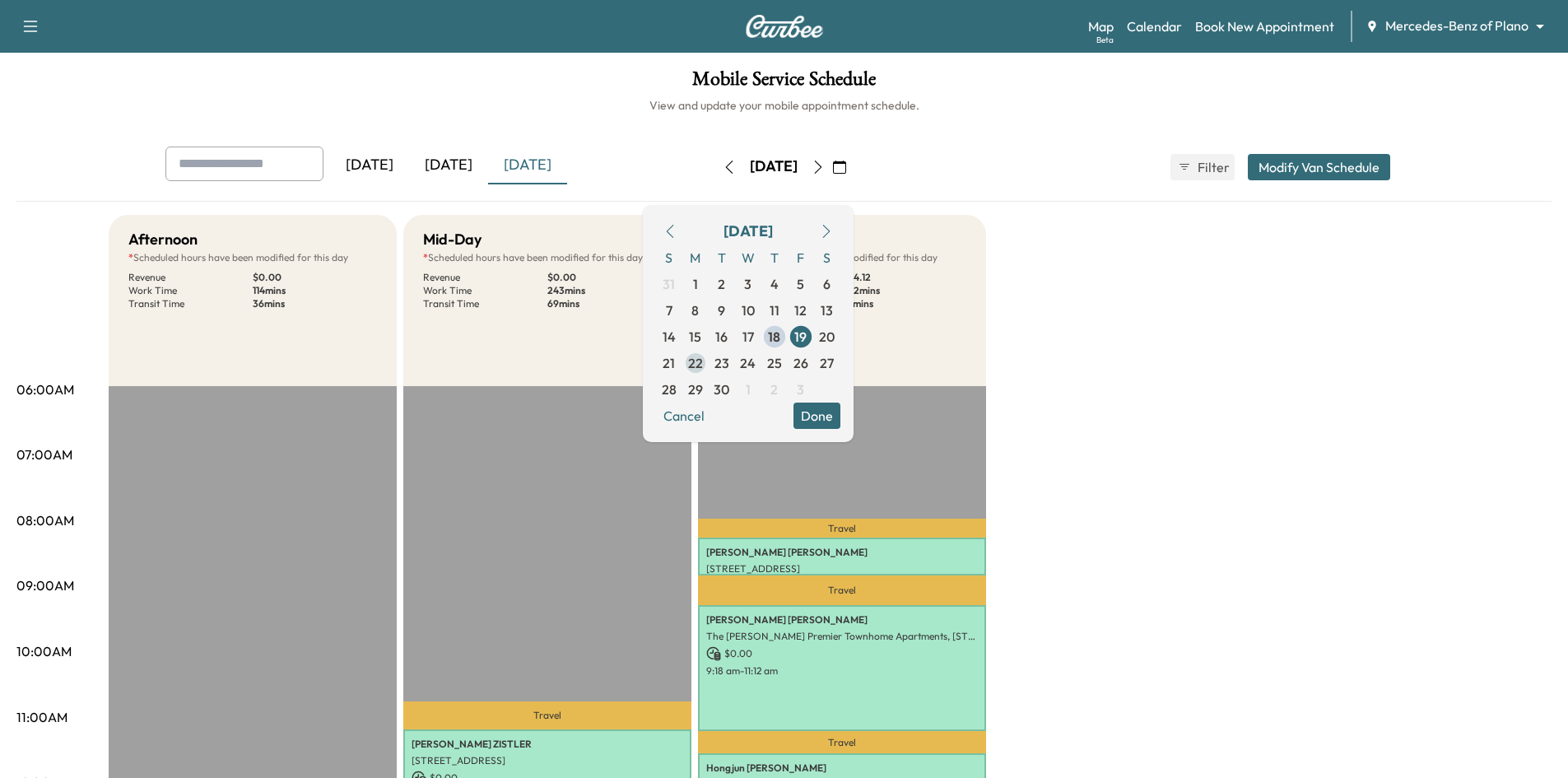
click at [702, 372] on span "22" at bounding box center [695, 363] width 15 height 20
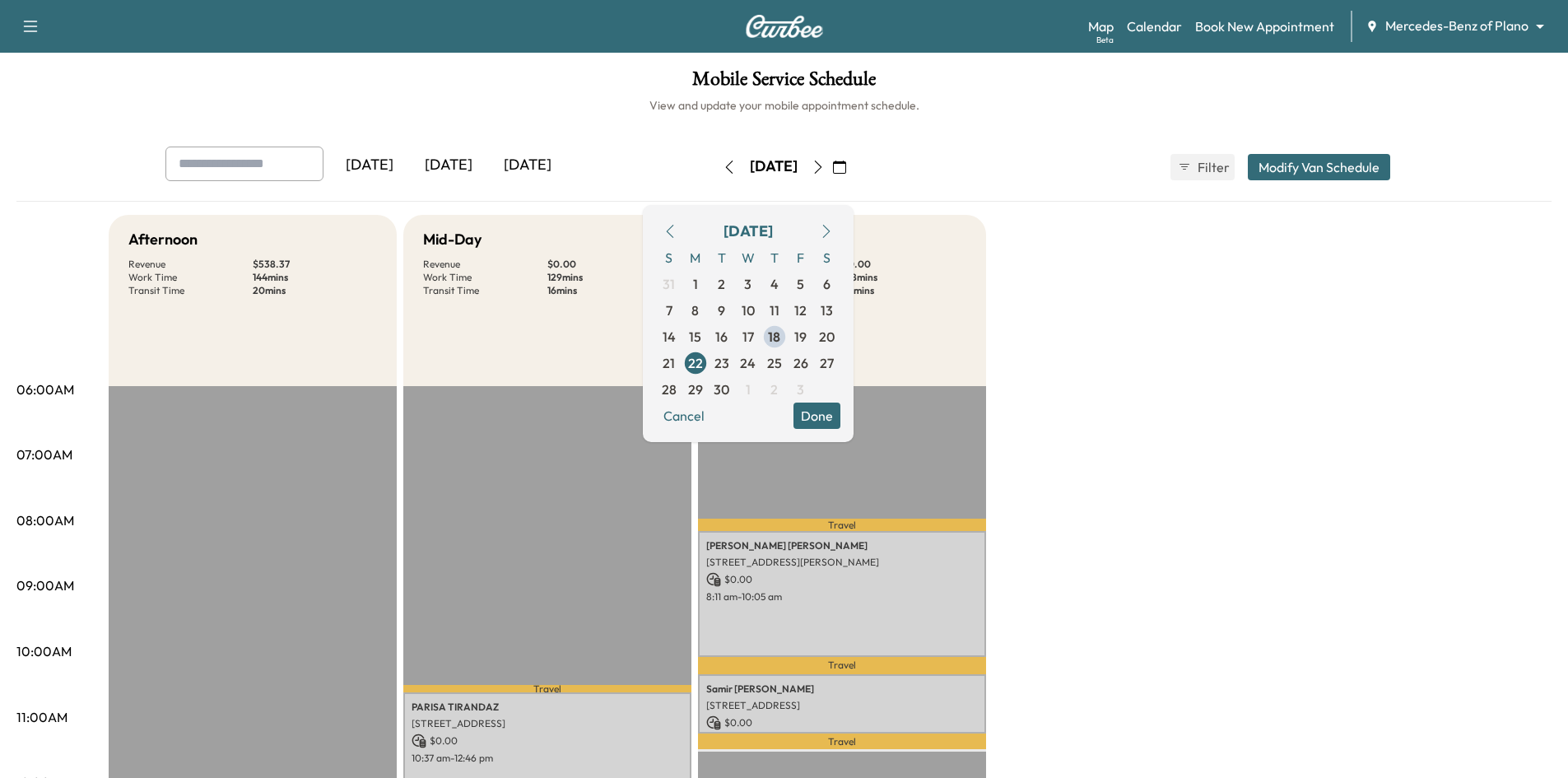
click at [591, 108] on h6 "View and update your mobile appointment schedule." at bounding box center [784, 105] width 1535 height 16
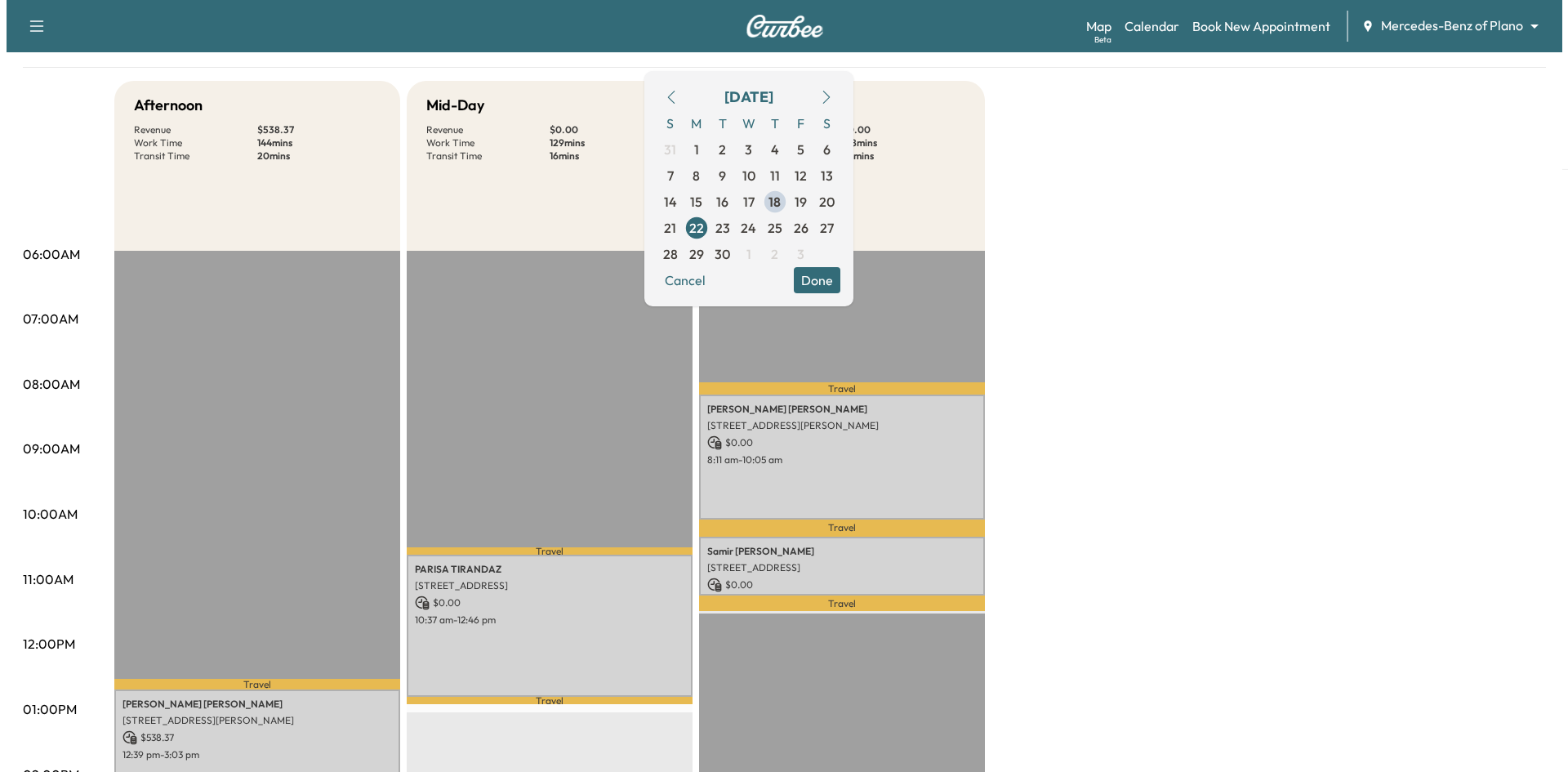
scroll to position [245, 0]
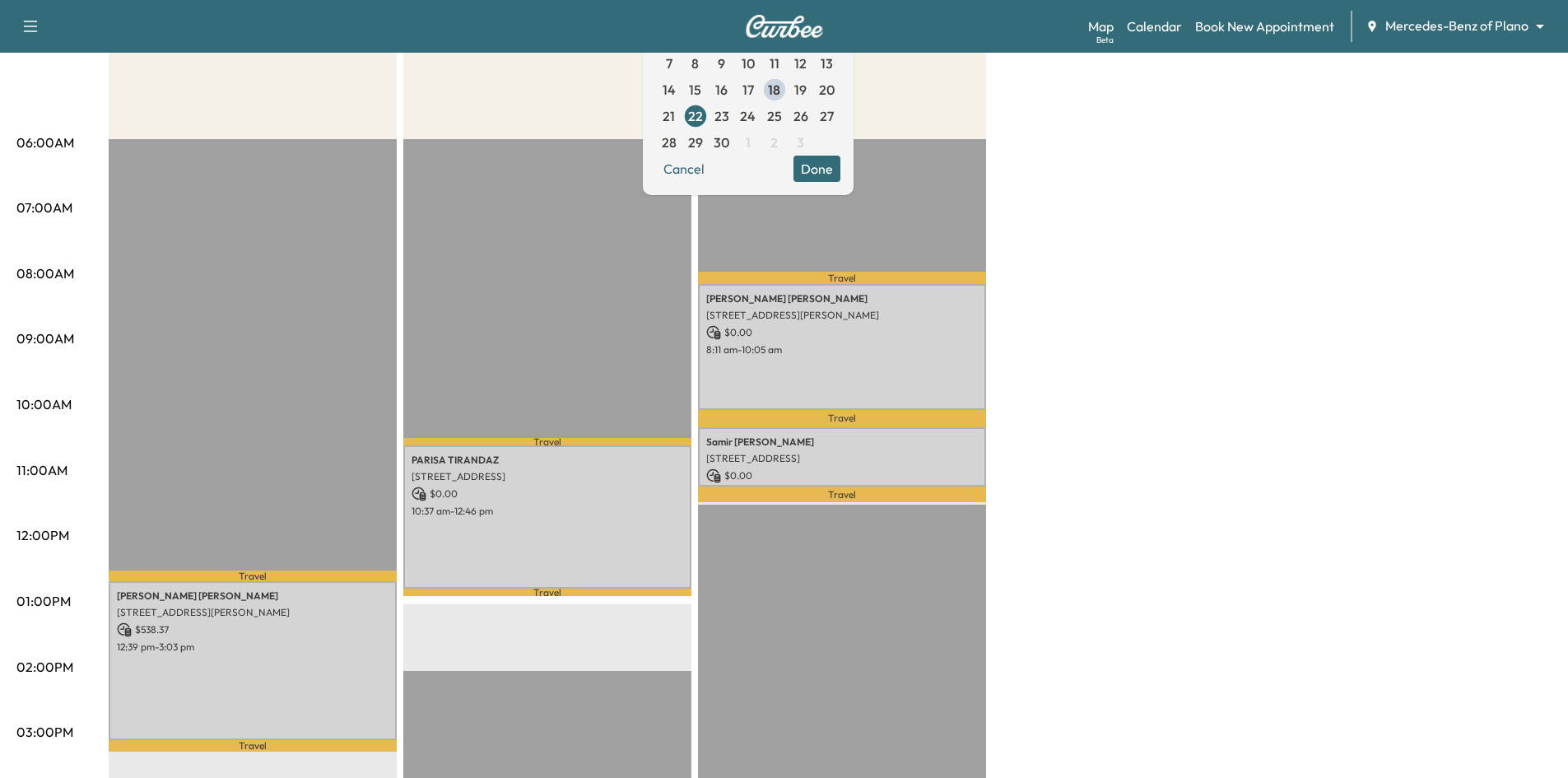
drag, startPoint x: 853, startPoint y: 172, endPoint x: 842, endPoint y: 216, distance: 45.4
click at [840, 172] on button "Done" at bounding box center [816, 169] width 47 height 26
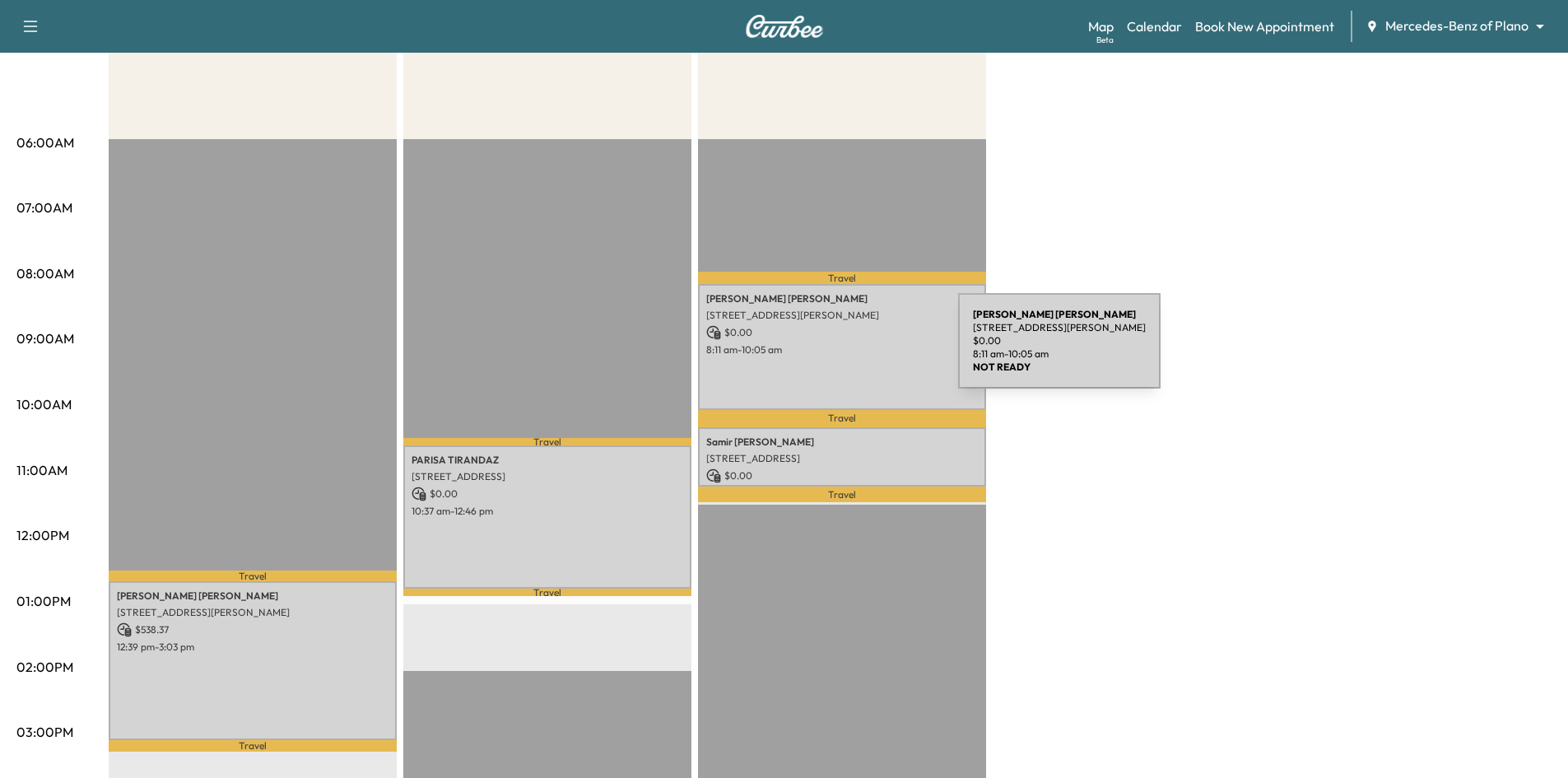
click at [835, 349] on p "8:11 am - 10:05 am" at bounding box center [842, 349] width 272 height 13
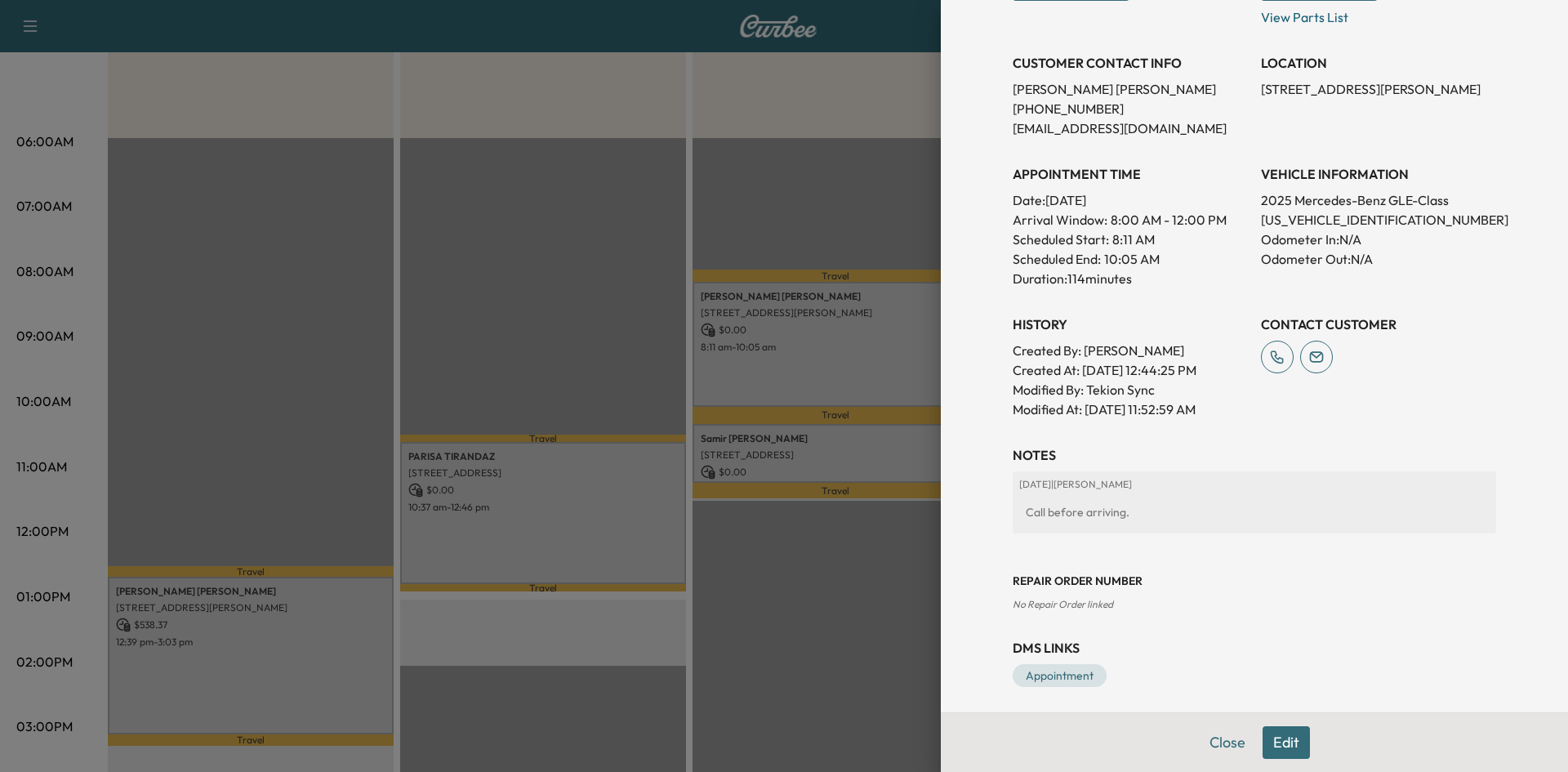
scroll to position [329, 0]
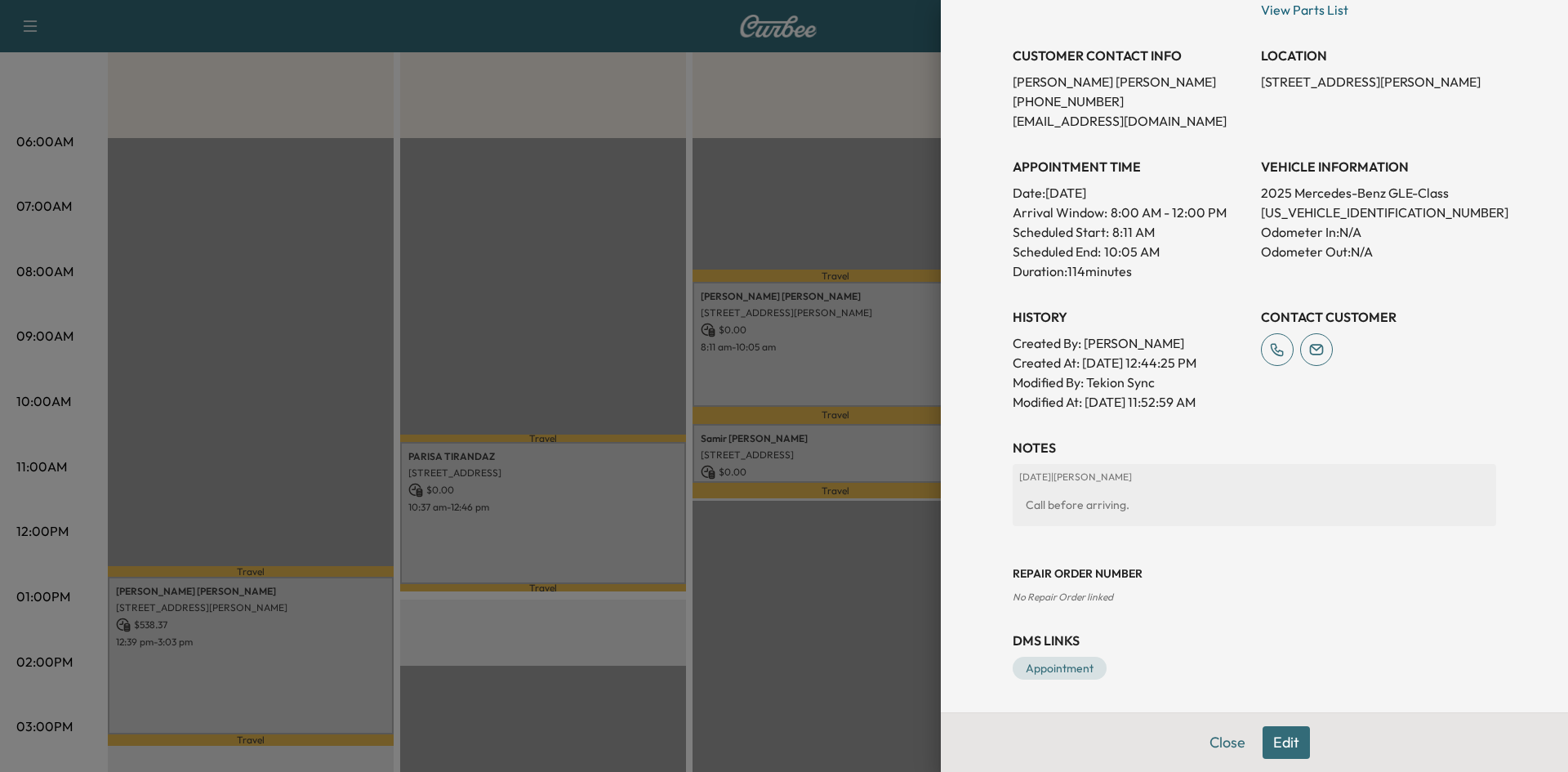
click at [827, 454] on div at bounding box center [784, 386] width 1568 height 772
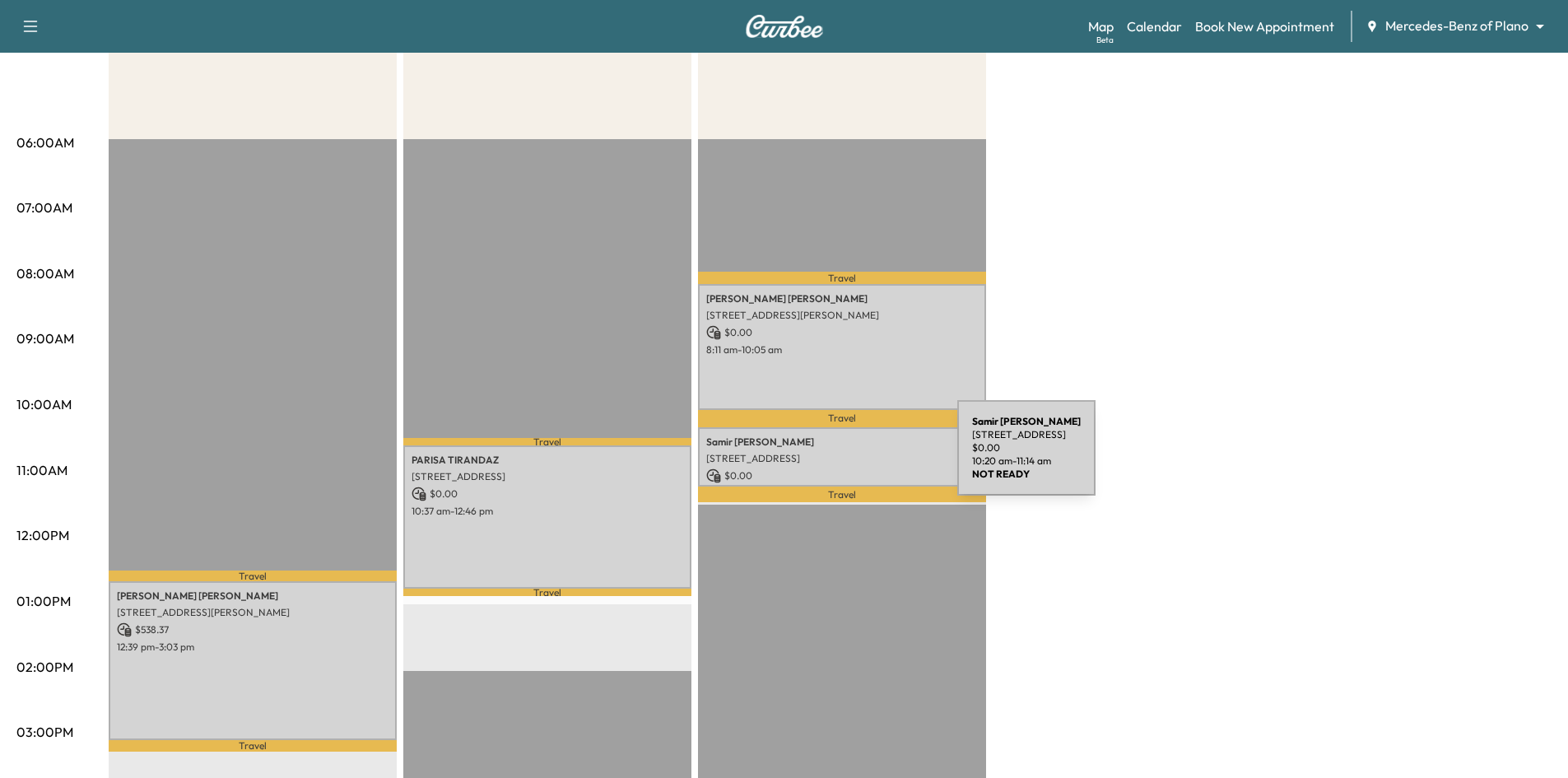
click at [834, 458] on p "[STREET_ADDRESS]" at bounding box center [842, 458] width 272 height 13
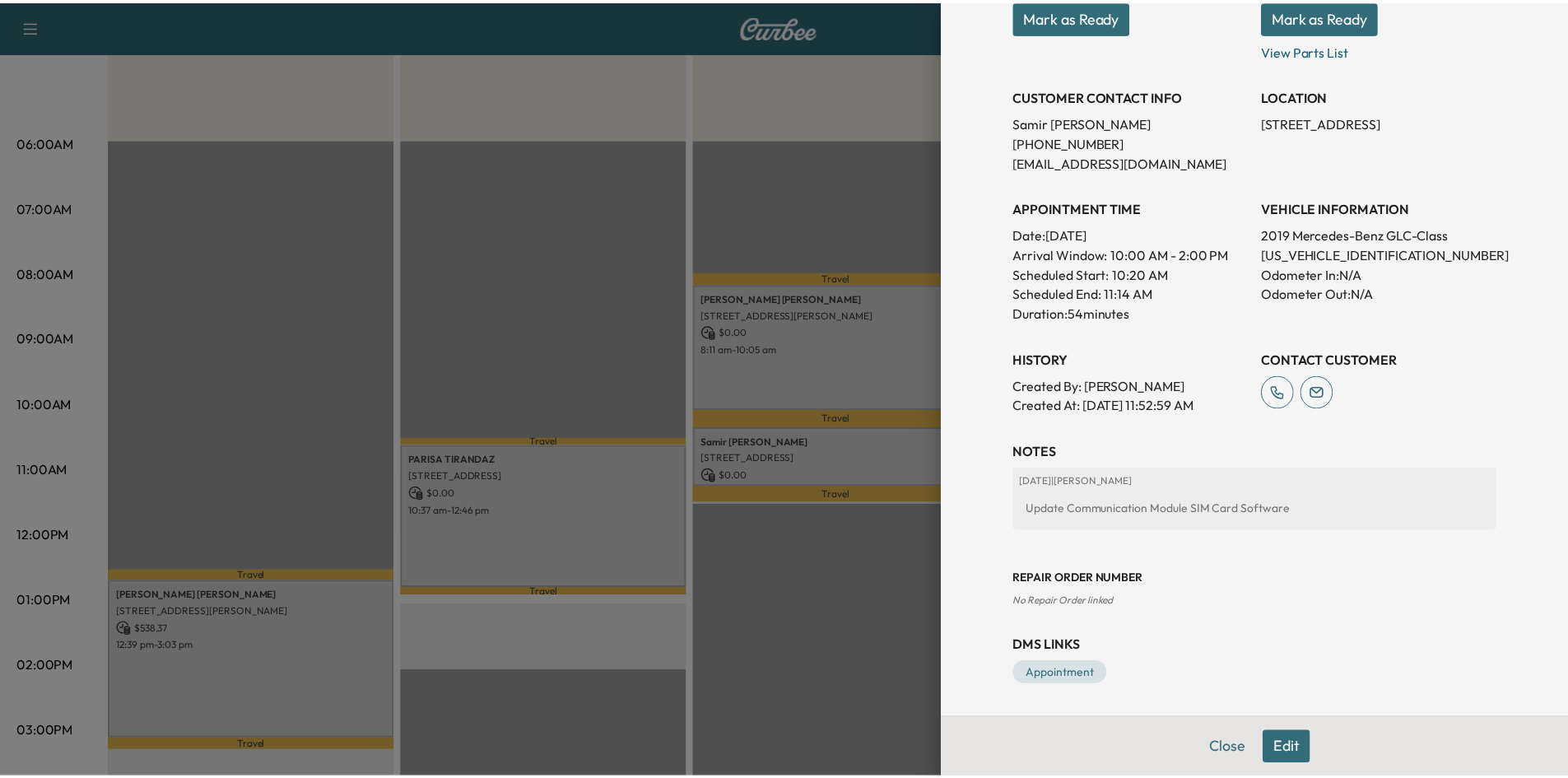
scroll to position [0, 0]
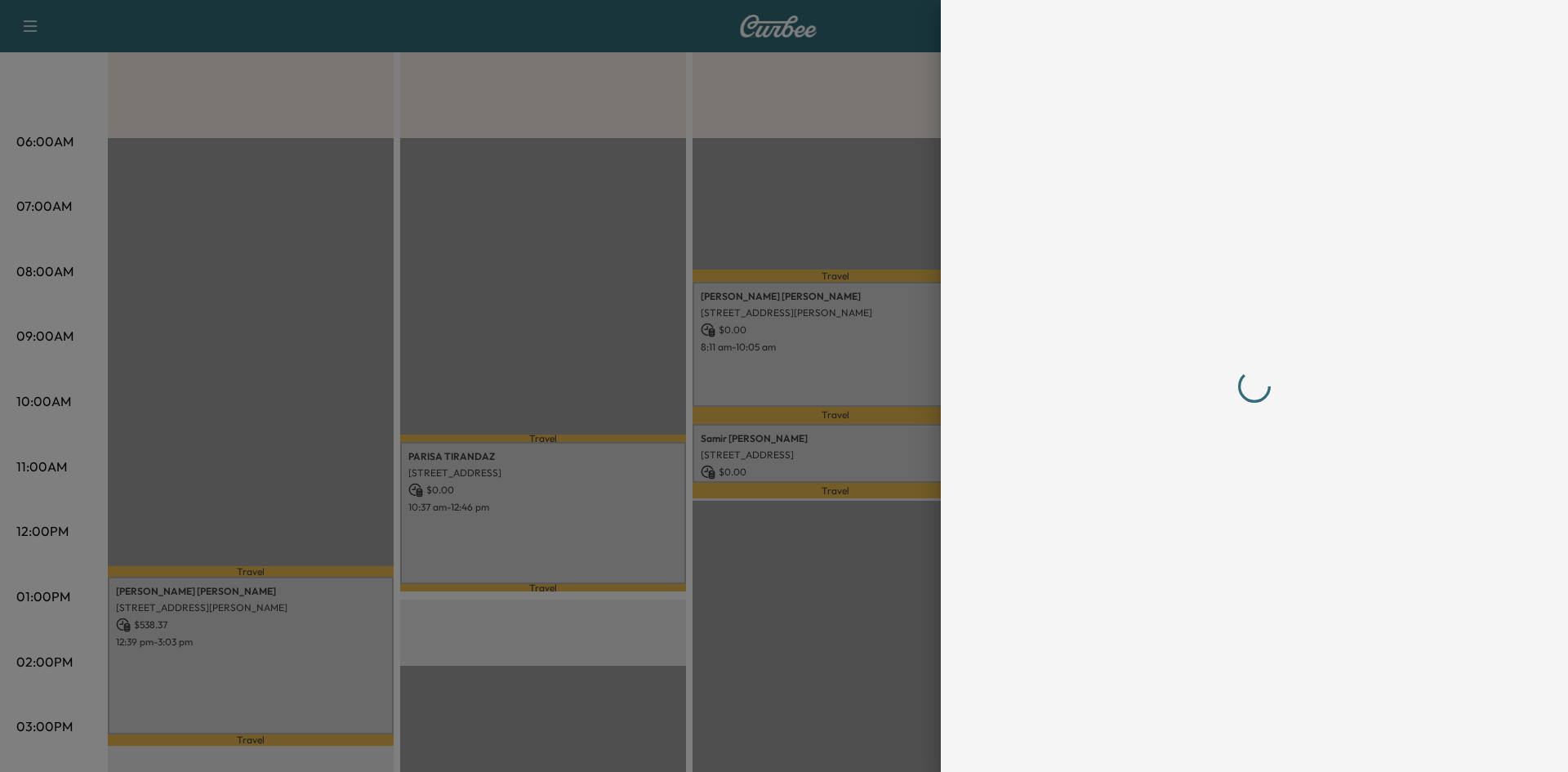
click at [1315, 253] on div at bounding box center [1255, 386] width 483 height 706
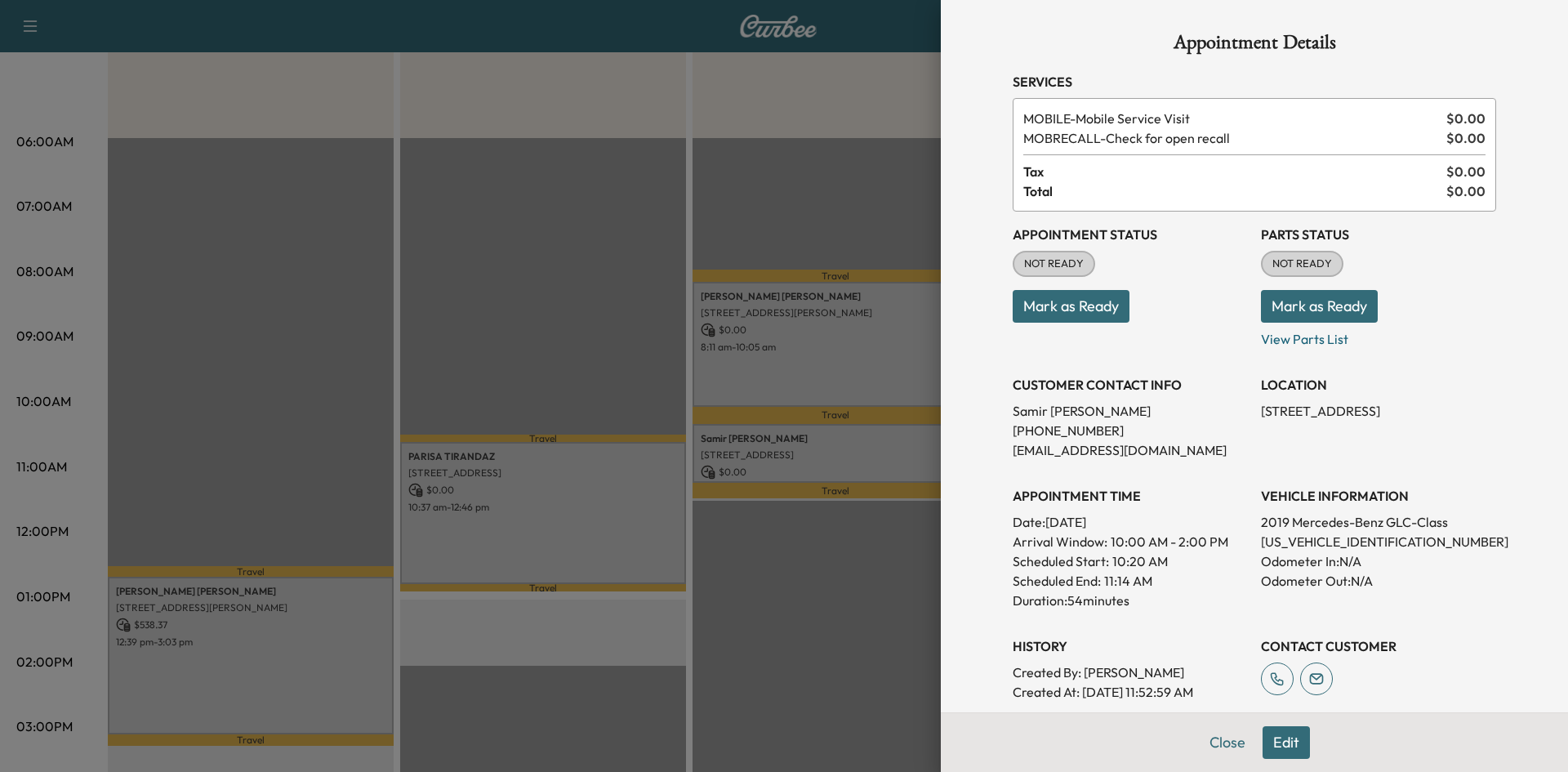
click at [1323, 538] on p "WDC0G4JB5KV182491" at bounding box center [1379, 541] width 235 height 20
click at [1323, 536] on p "WDC0G4JB5KV182491" at bounding box center [1379, 541] width 235 height 20
copy p "WDC0G4JB5KV182491"
drag, startPoint x: 769, startPoint y: 182, endPoint x: 638, endPoint y: 198, distance: 132.0
click at [767, 182] on div at bounding box center [784, 386] width 1568 height 772
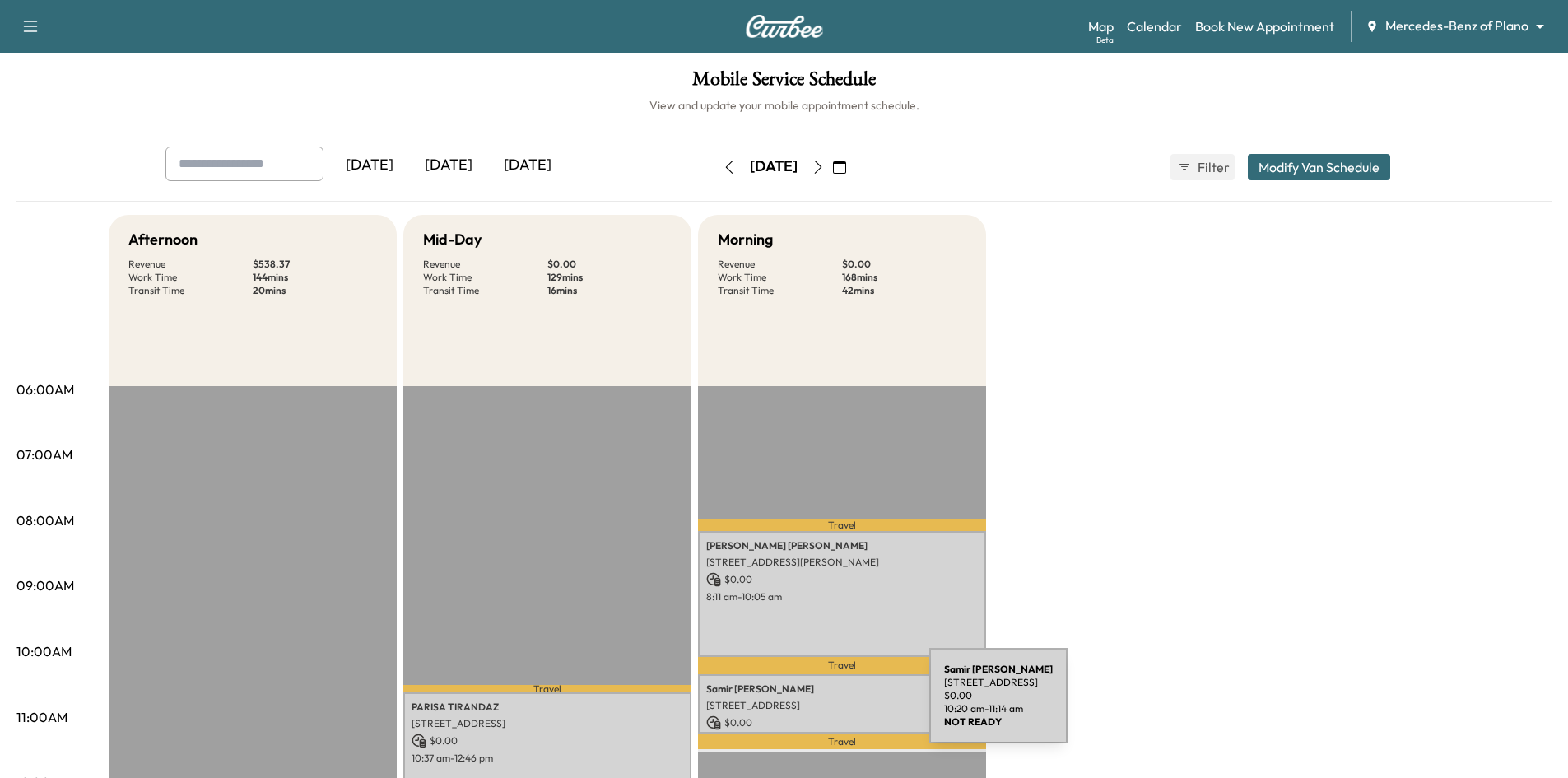
click at [808, 705] on p "4459 Signal Hill Dr, Frisco, TX 75033, USA" at bounding box center [842, 705] width 272 height 13
click at [515, 161] on div "[DATE]" at bounding box center [527, 165] width 79 height 37
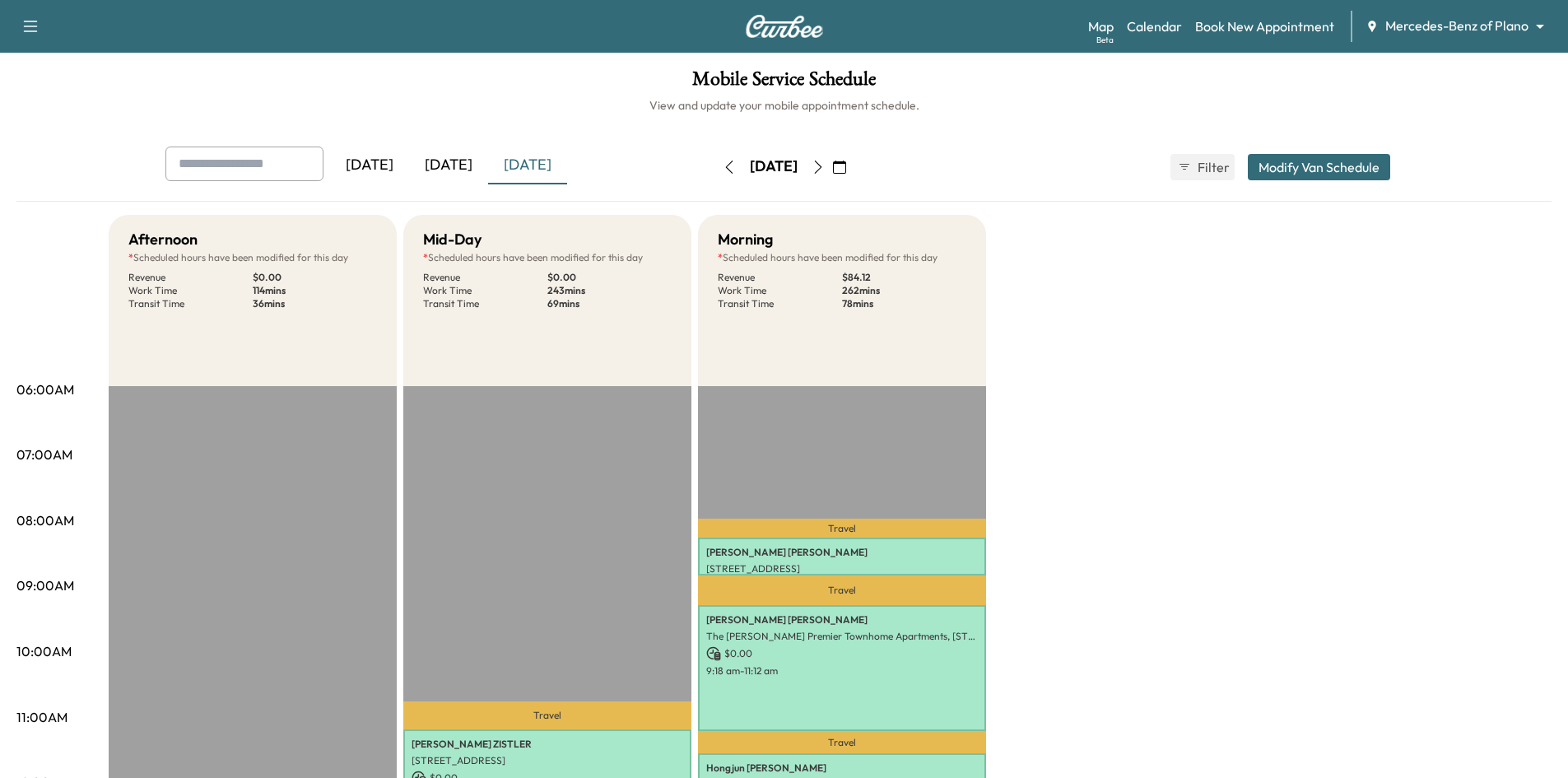
click at [821, 166] on icon "button" at bounding box center [817, 167] width 7 height 13
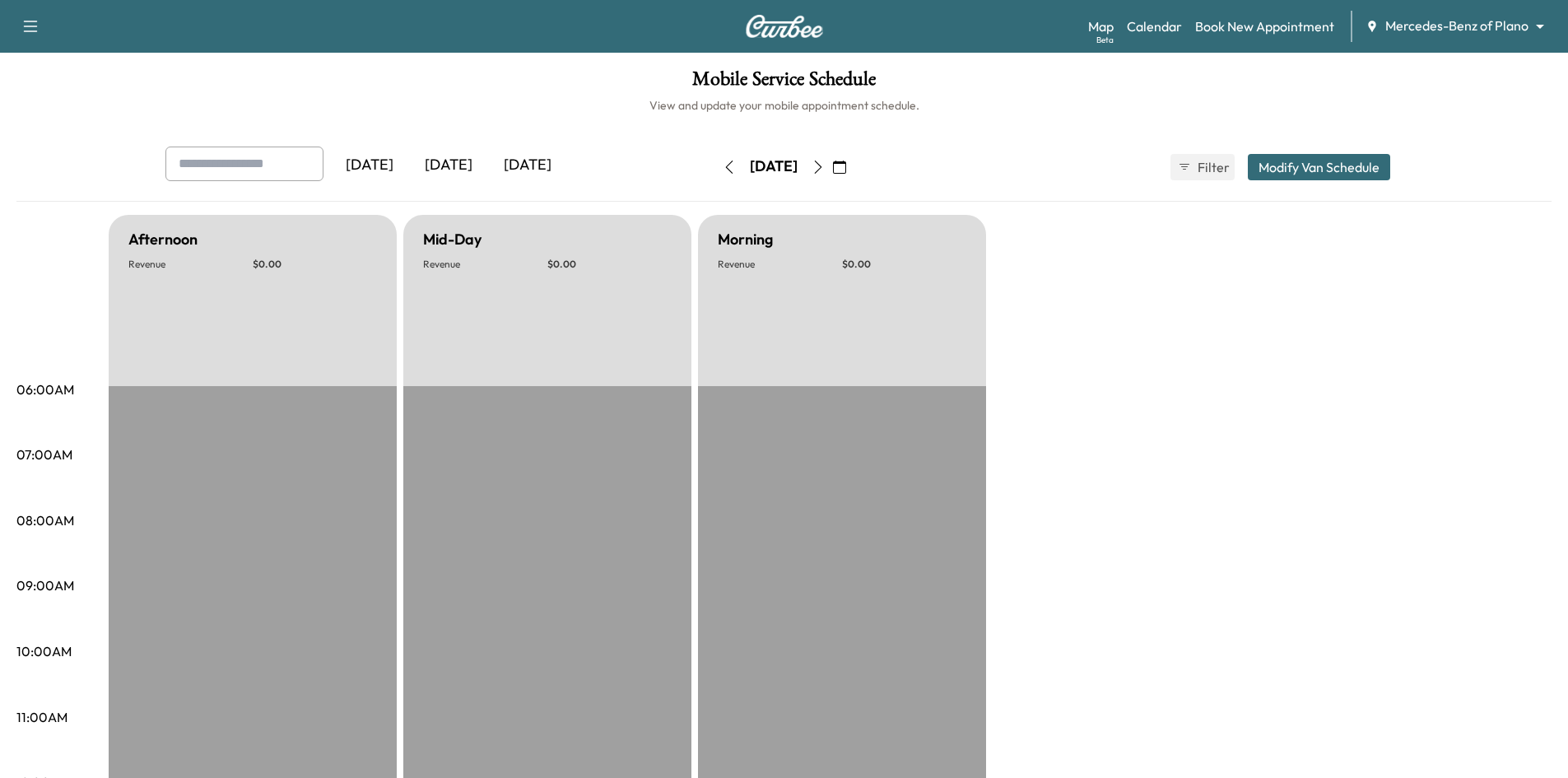
click at [854, 164] on button "button" at bounding box center [839, 167] width 28 height 26
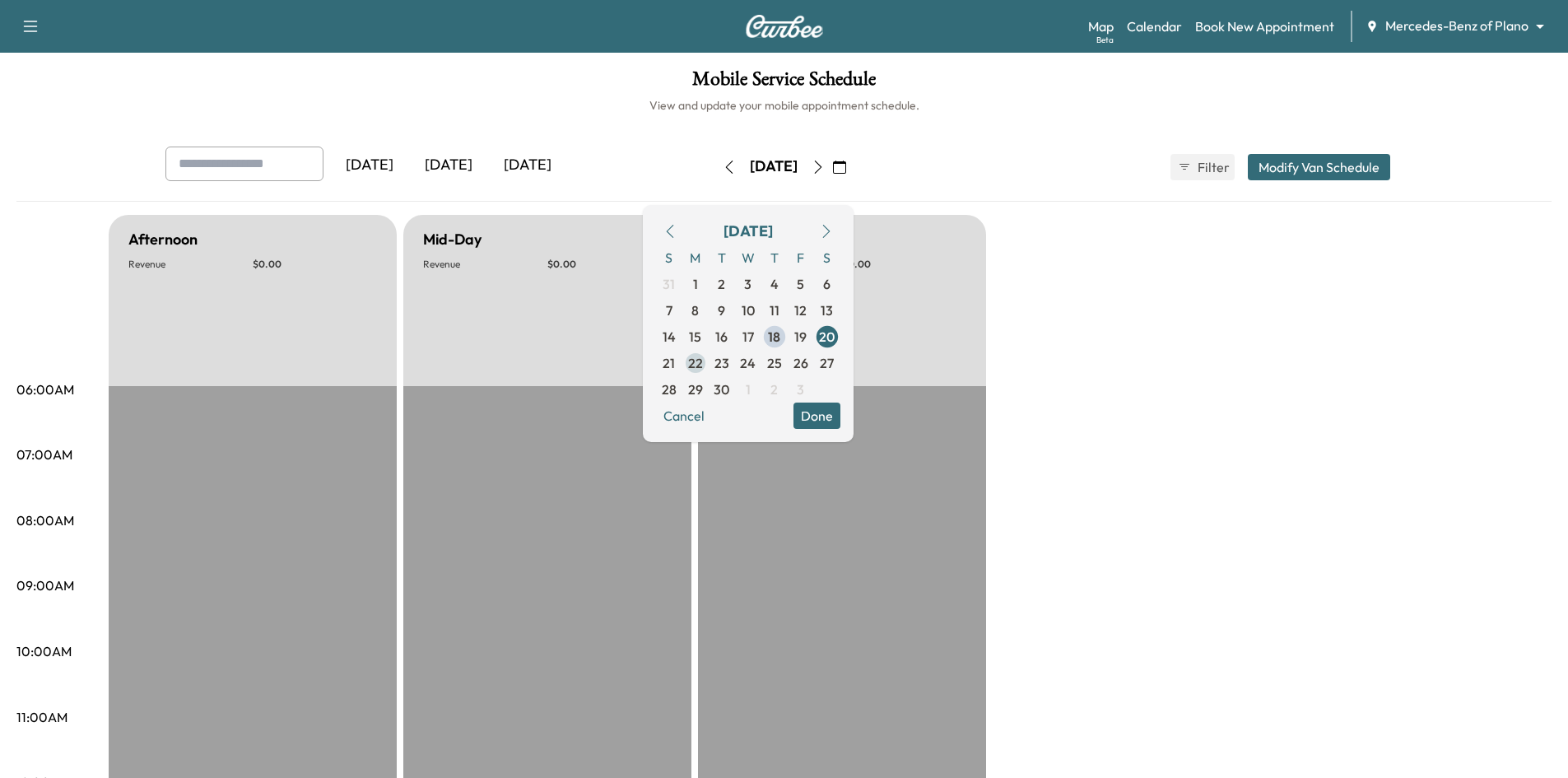
click at [702, 359] on span "22" at bounding box center [695, 363] width 15 height 20
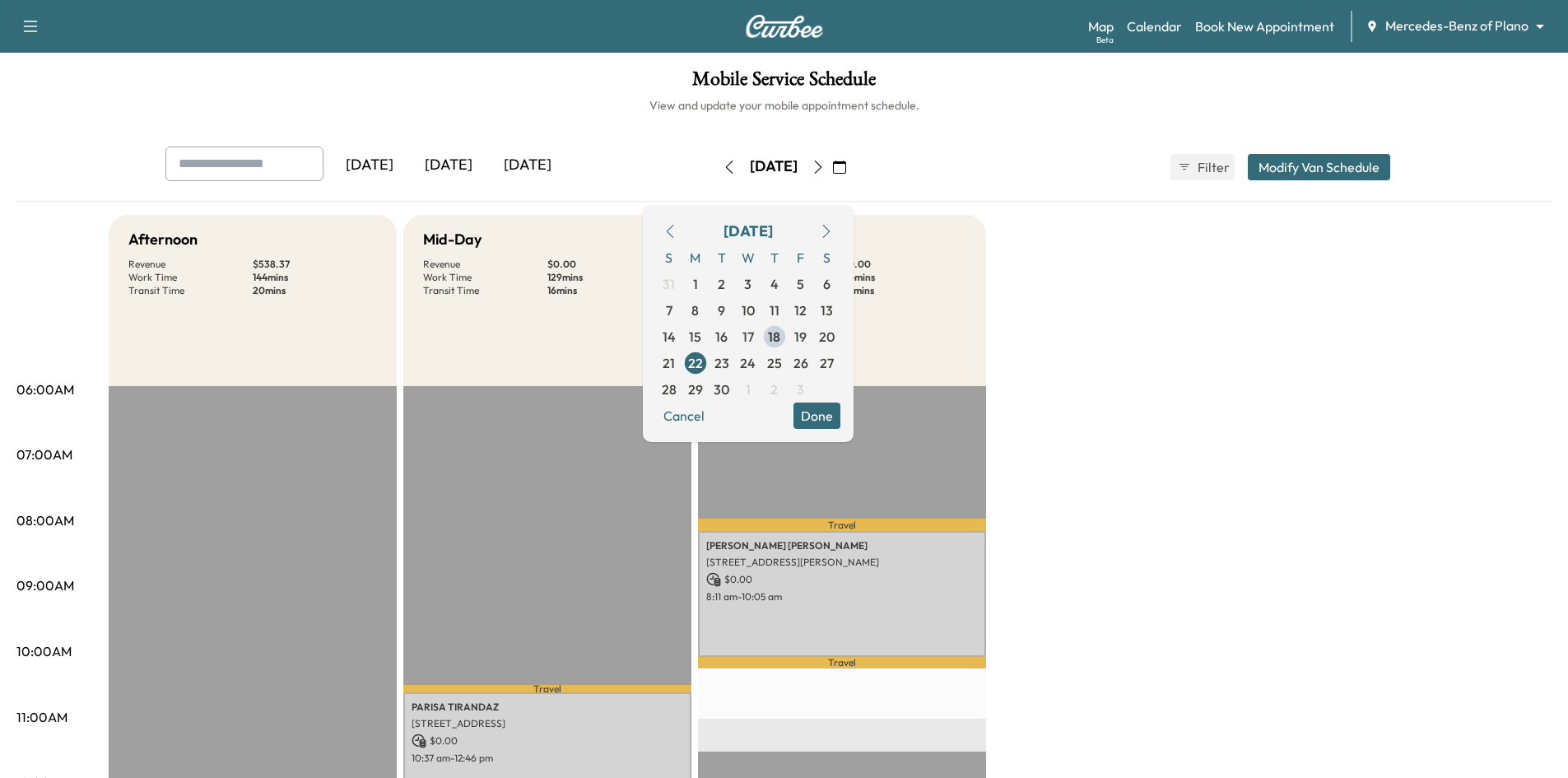
click at [990, 110] on h6 "View and update your mobile appointment schedule." at bounding box center [784, 105] width 1535 height 16
click at [840, 418] on button "Done" at bounding box center [816, 415] width 47 height 26
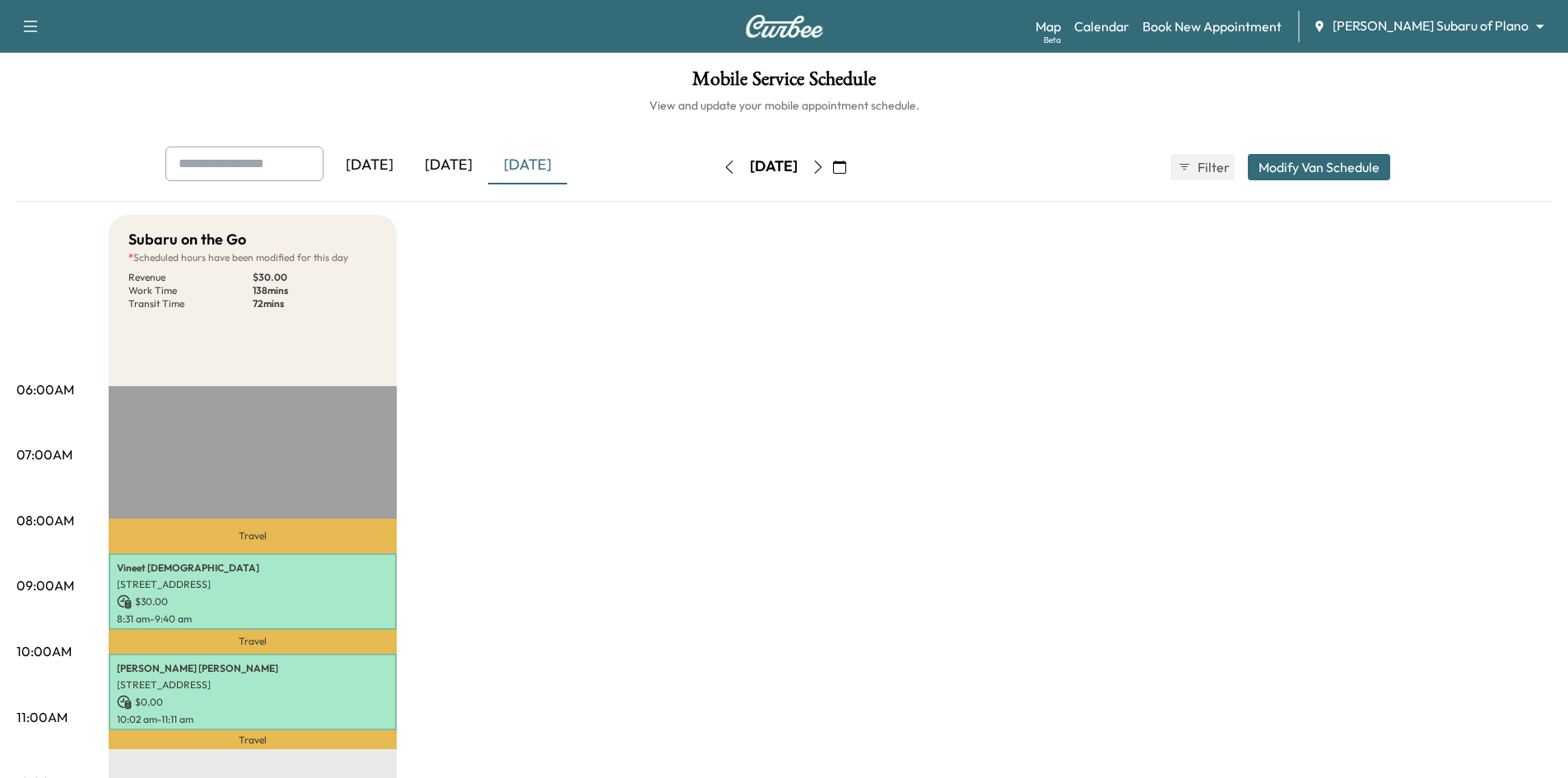
click at [846, 171] on icon "button" at bounding box center [839, 167] width 13 height 13
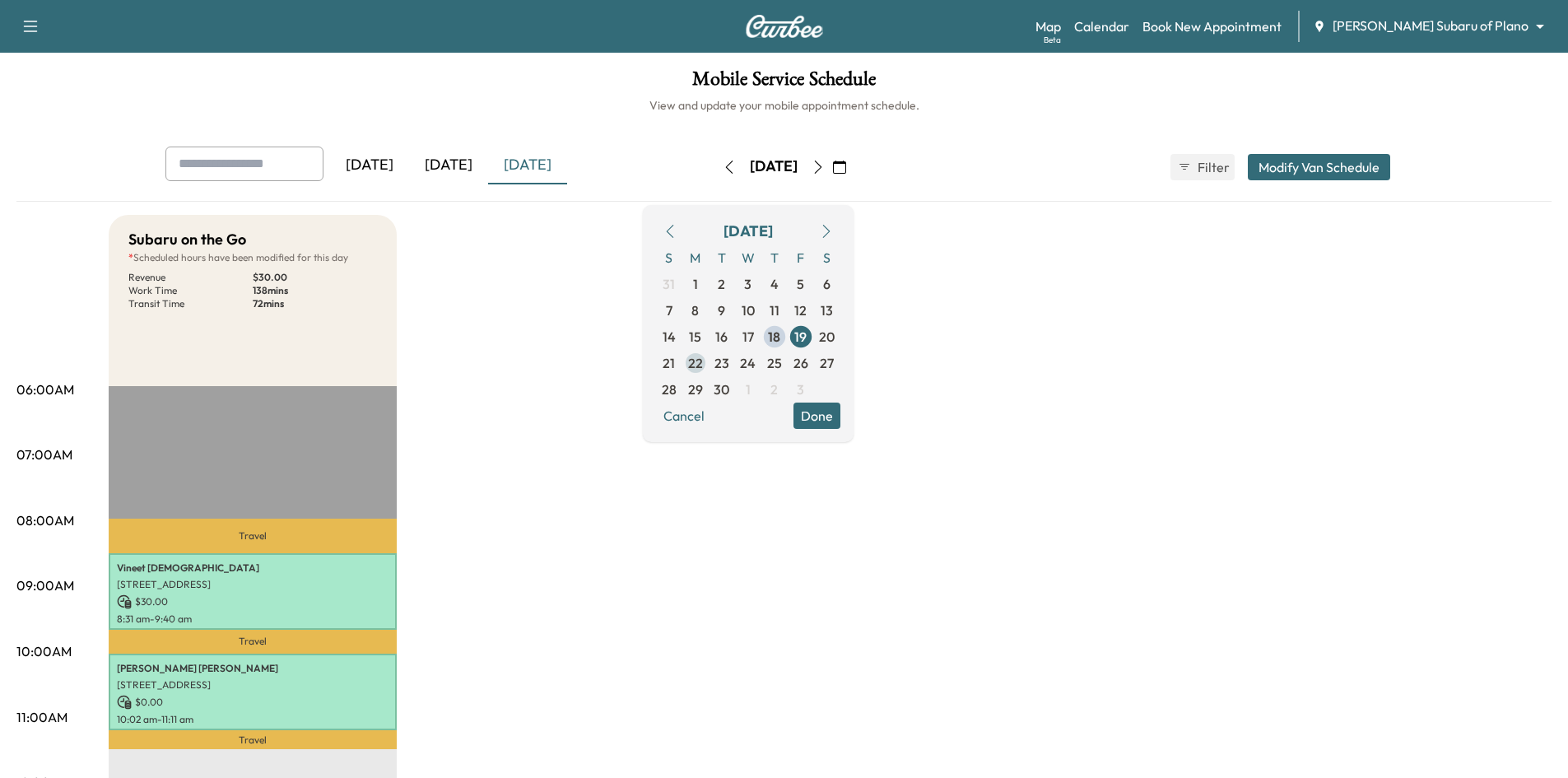
click at [709, 363] on span "22" at bounding box center [695, 362] width 26 height 26
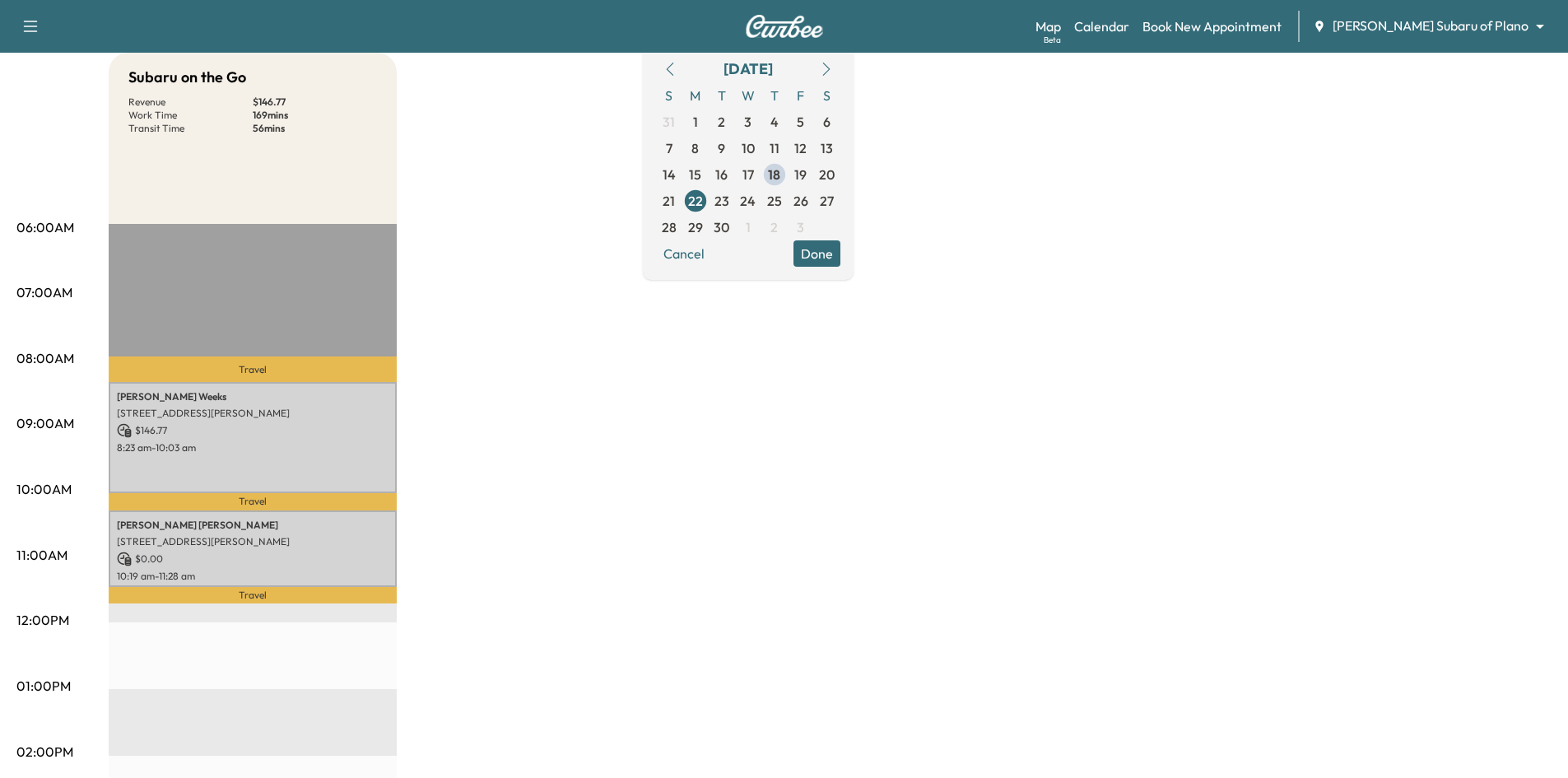
scroll to position [329, 0]
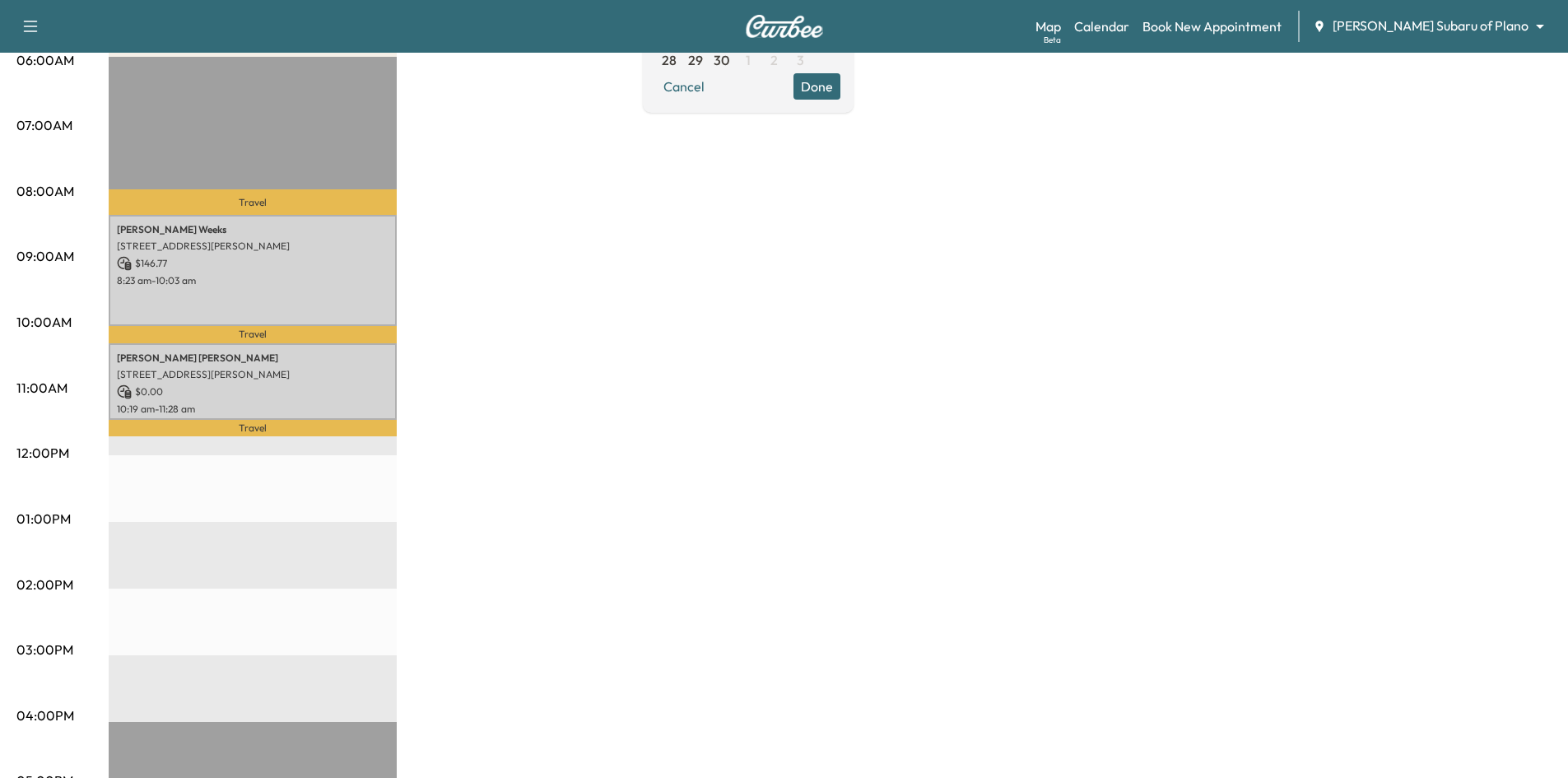
click at [840, 86] on button "Done" at bounding box center [816, 86] width 47 height 26
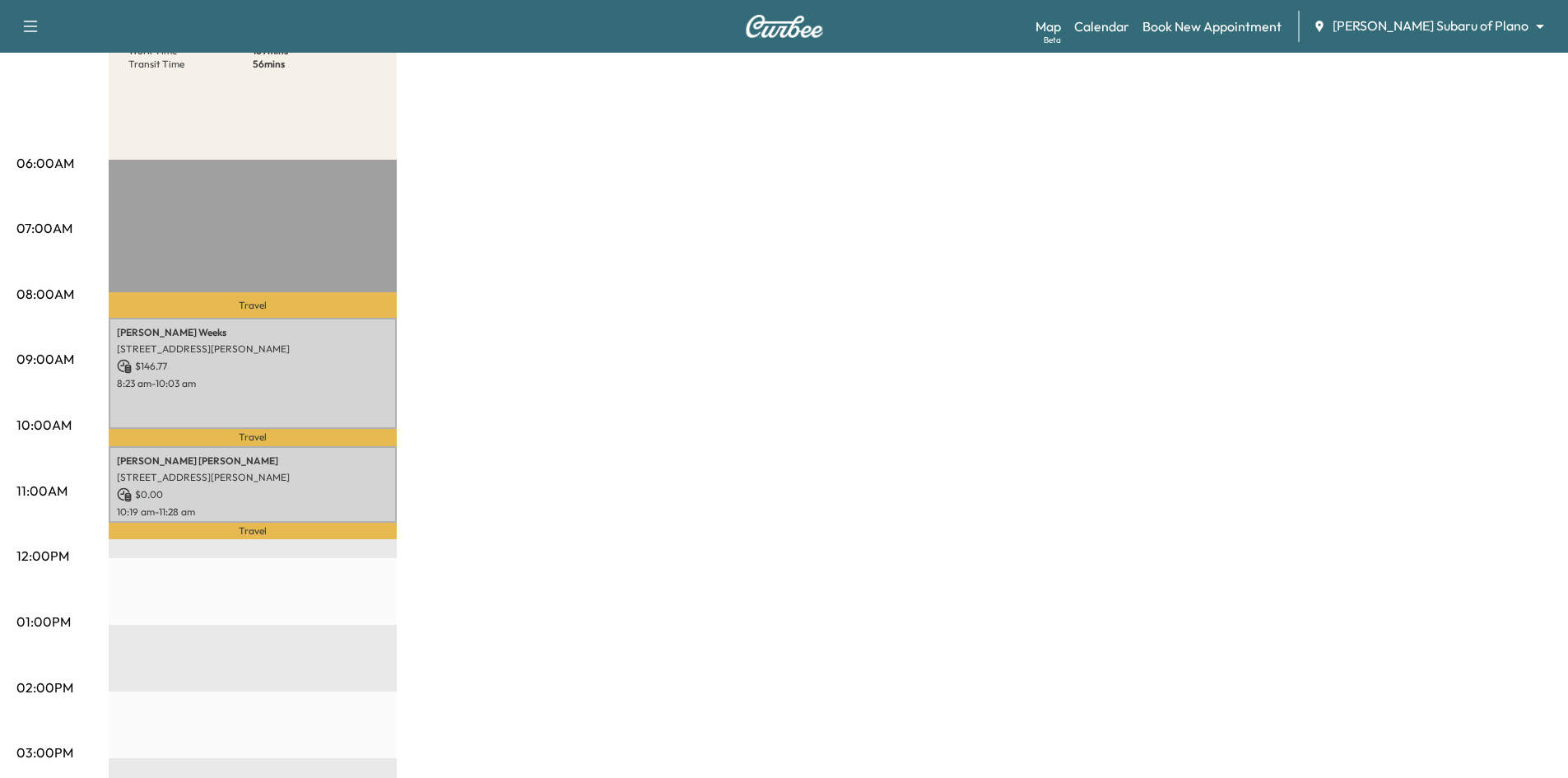
scroll to position [0, 0]
